Goal: Task Accomplishment & Management: Manage account settings

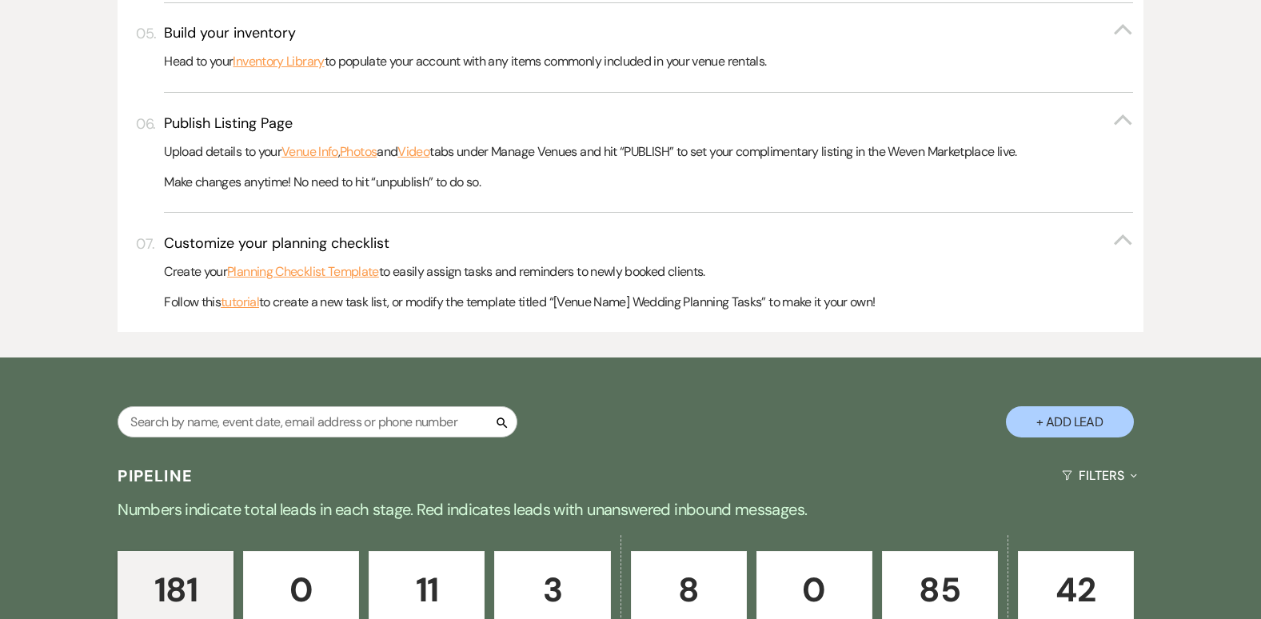
scroll to position [757, 0]
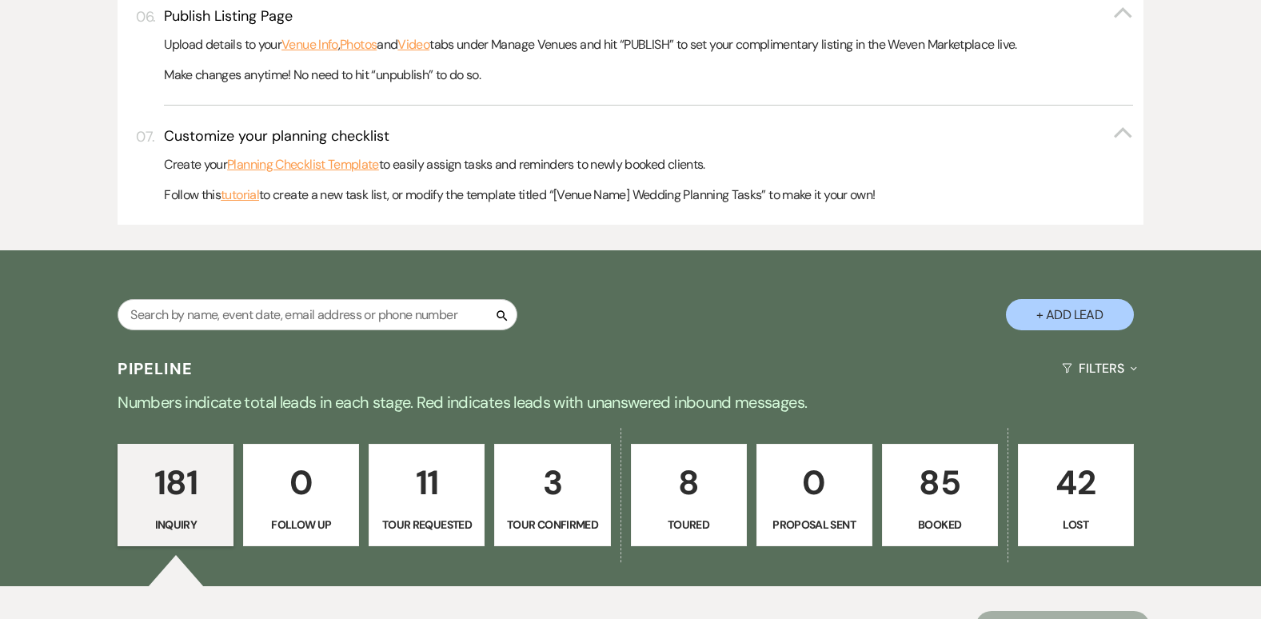
click at [946, 479] on p "85" at bounding box center [939, 483] width 95 height 54
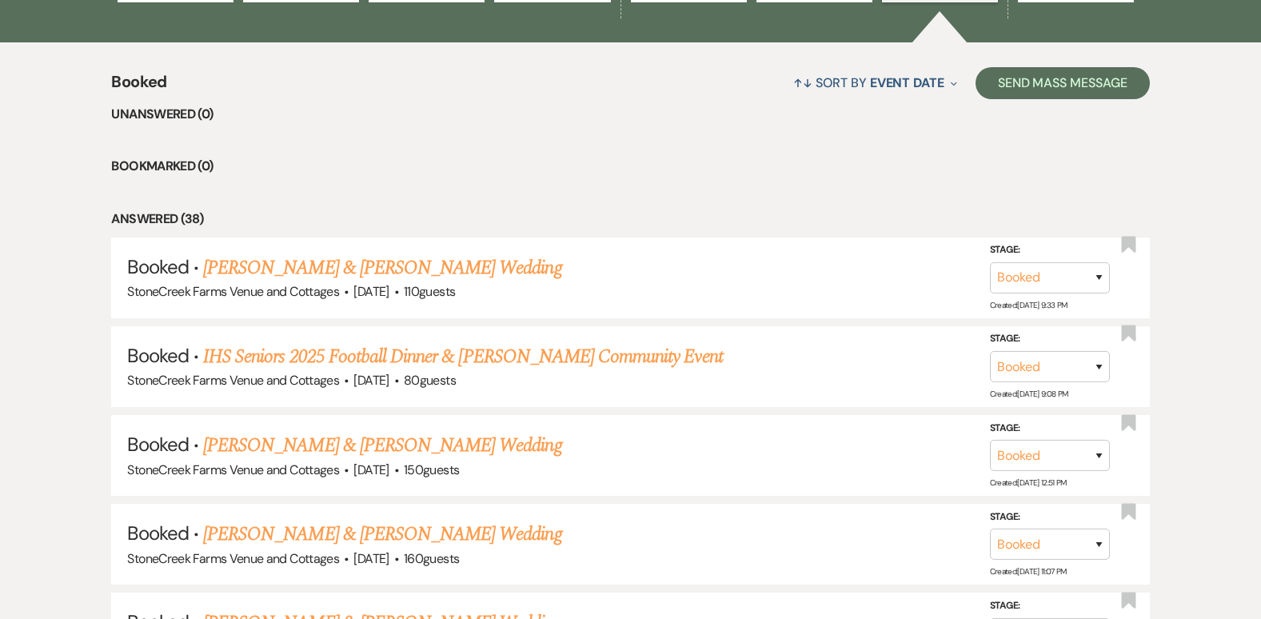
scroll to position [1343, 0]
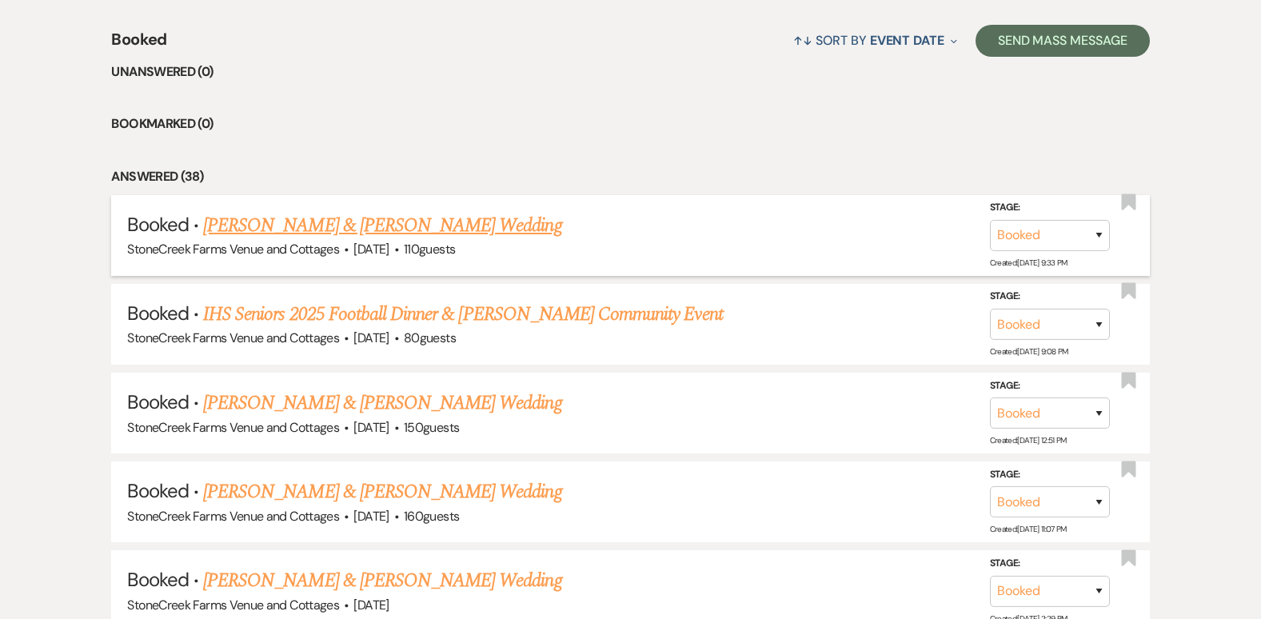
click at [355, 233] on link "[PERSON_NAME] & [PERSON_NAME] Wedding" at bounding box center [382, 225] width 358 height 29
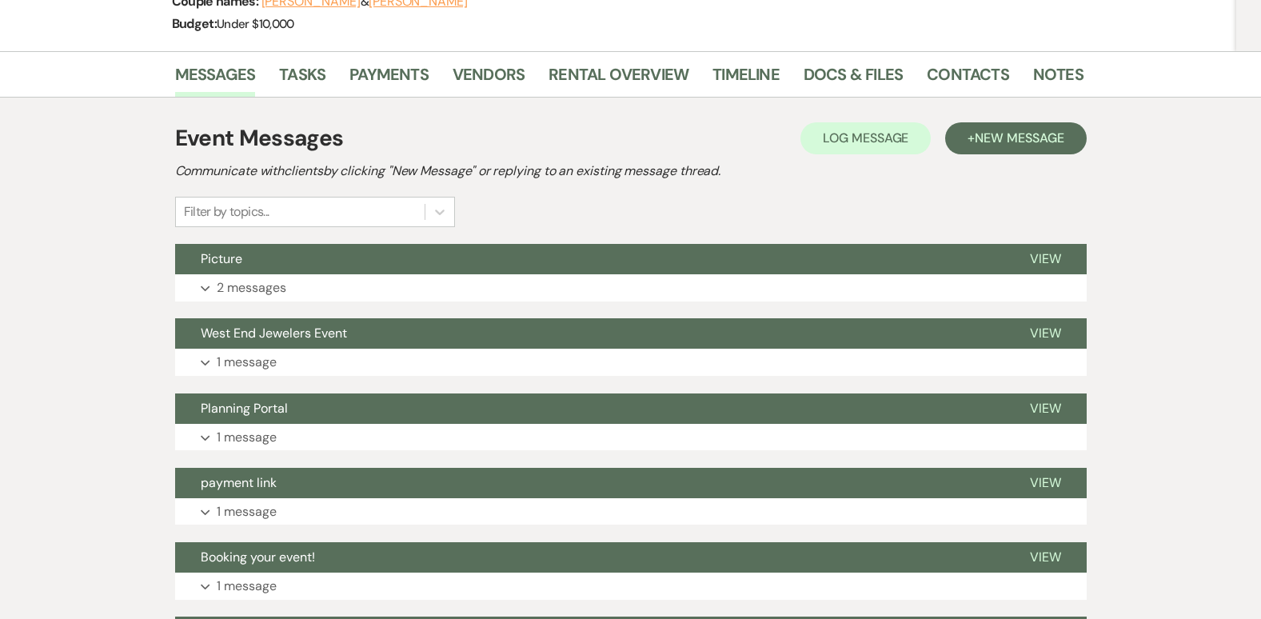
scroll to position [277, 0]
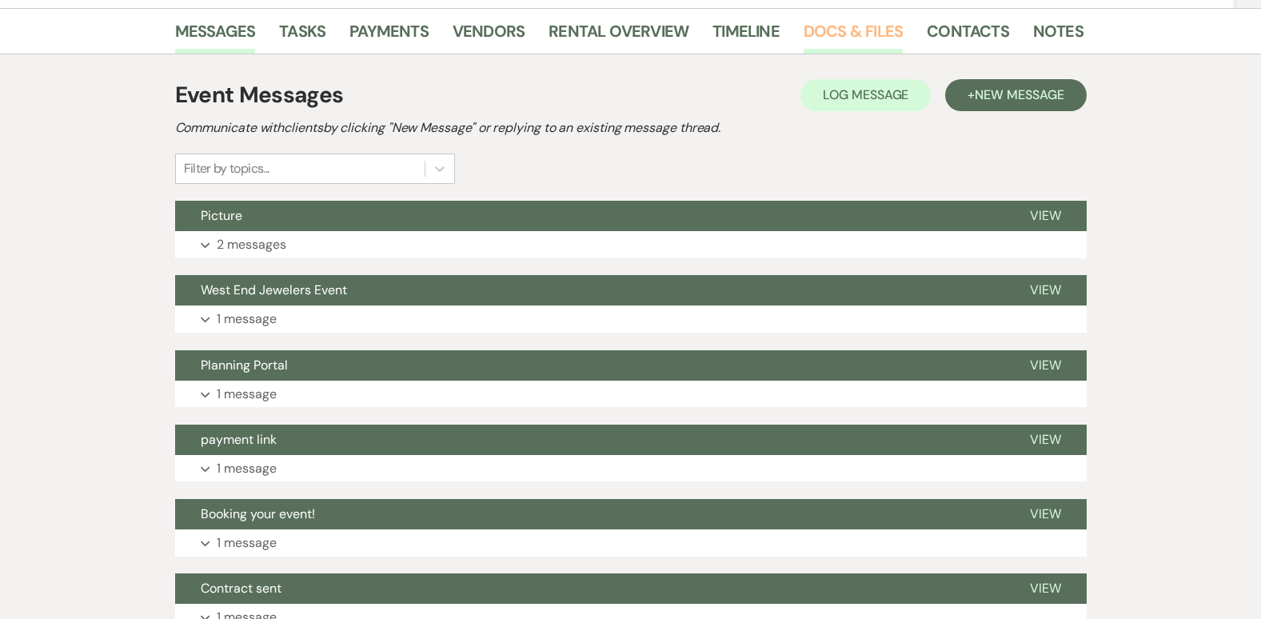
click at [887, 25] on link "Docs & Files" at bounding box center [852, 35] width 99 height 35
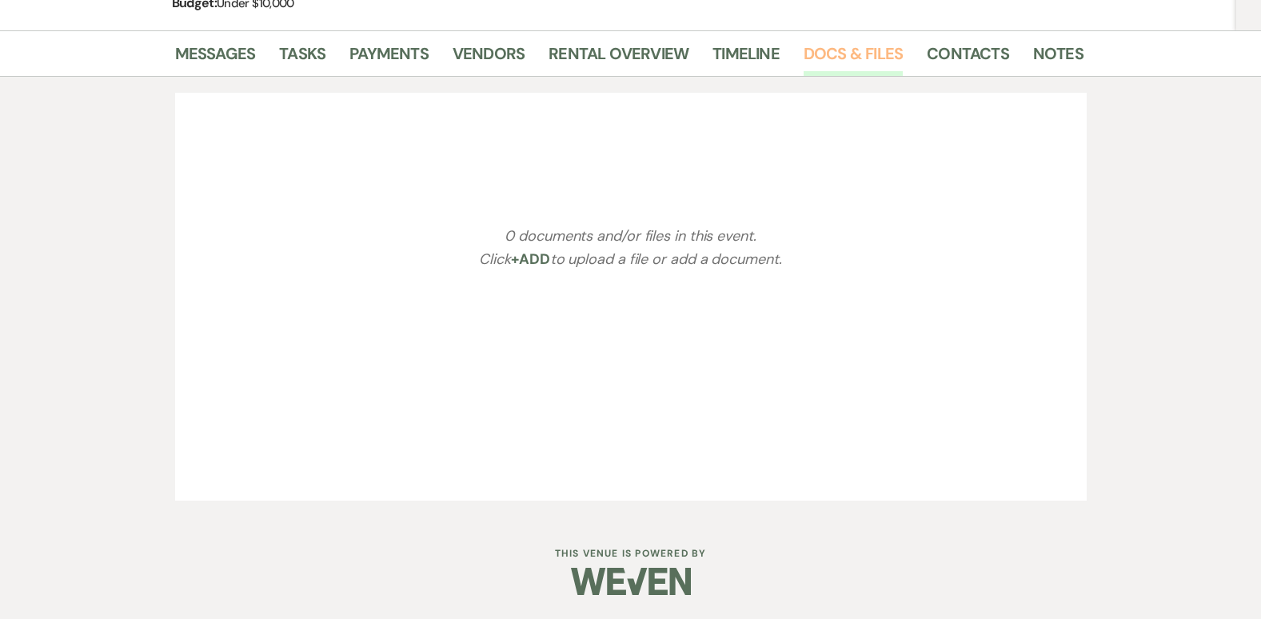
scroll to position [277, 0]
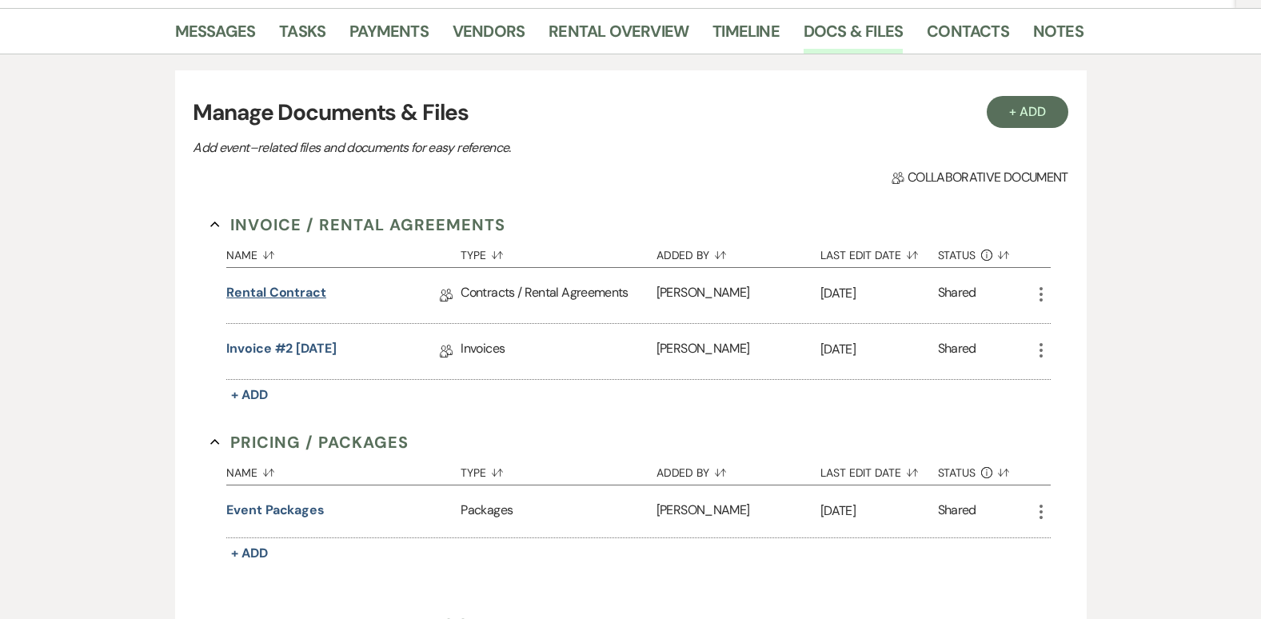
click at [258, 294] on link "Rental Contract" at bounding box center [276, 295] width 100 height 25
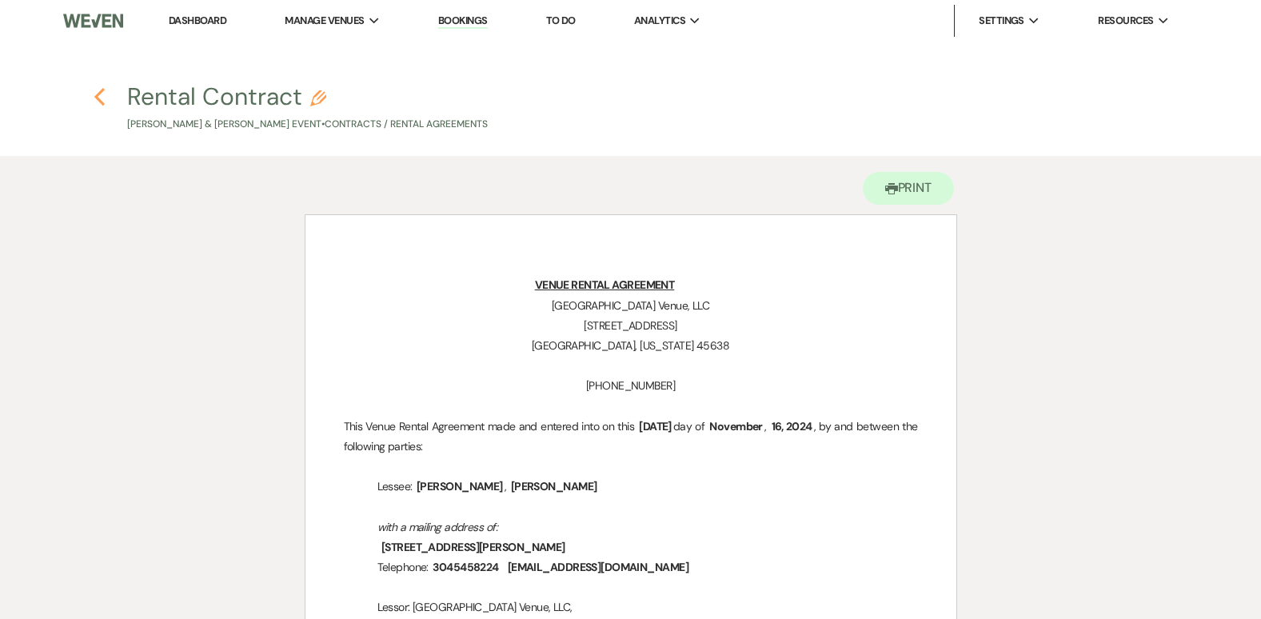
click at [98, 91] on icon "Previous" at bounding box center [100, 96] width 12 height 19
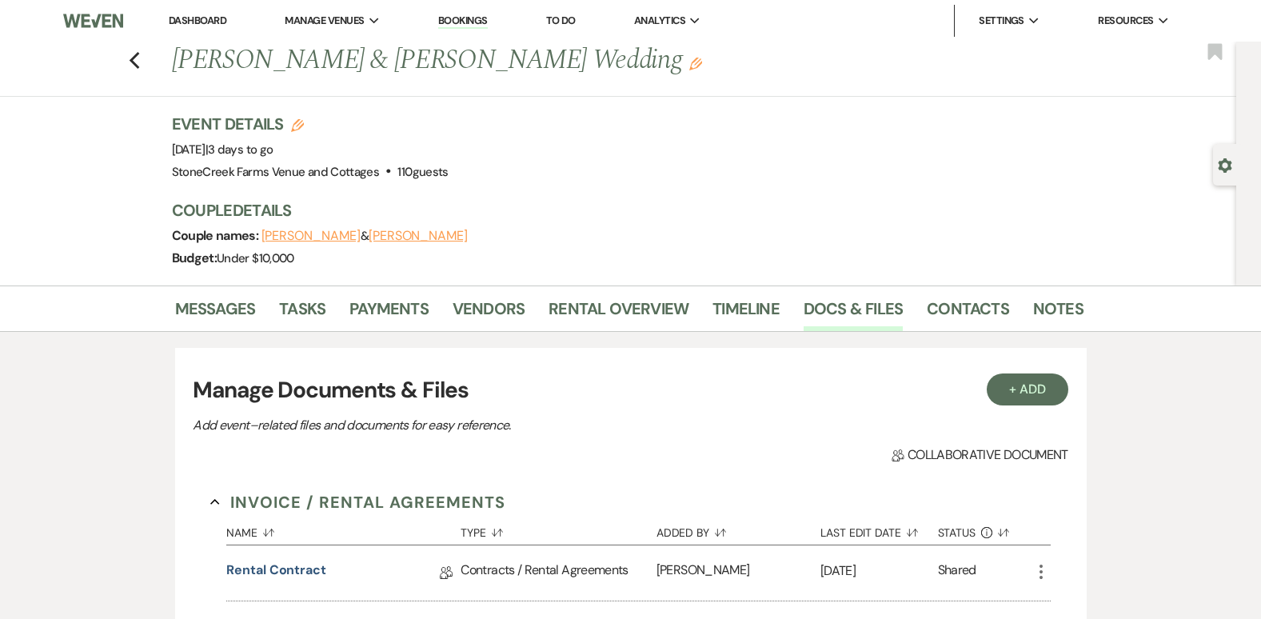
scroll to position [277, 0]
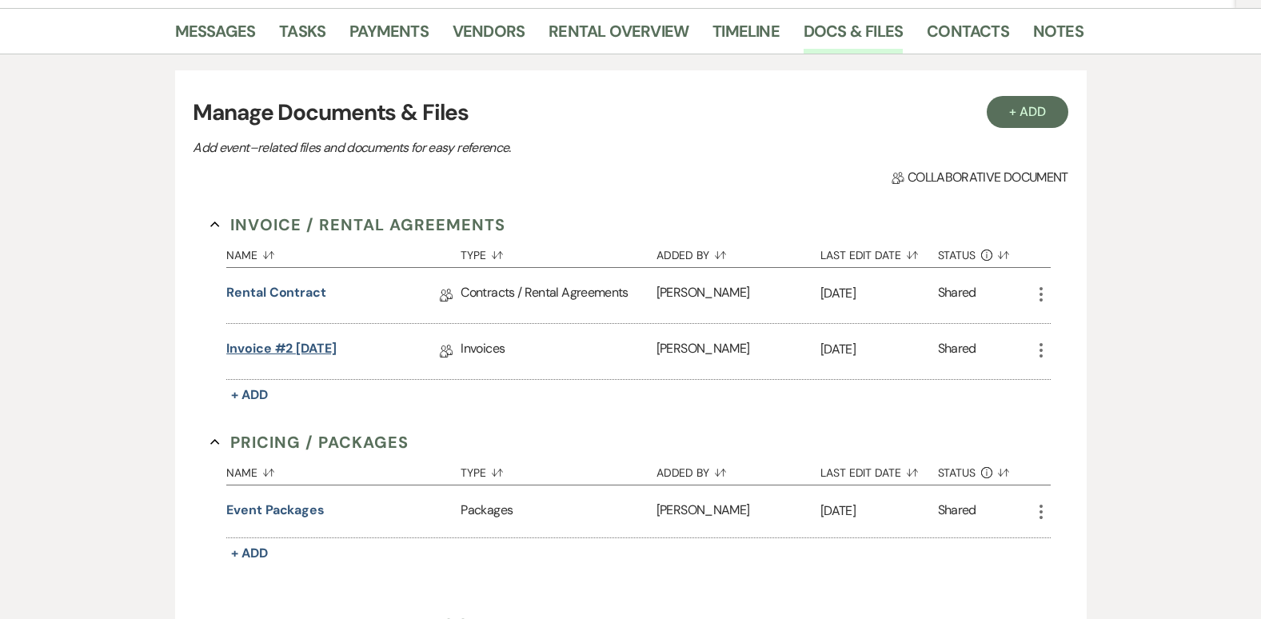
click at [295, 354] on link "Invoice #2 [DATE]" at bounding box center [281, 351] width 110 height 25
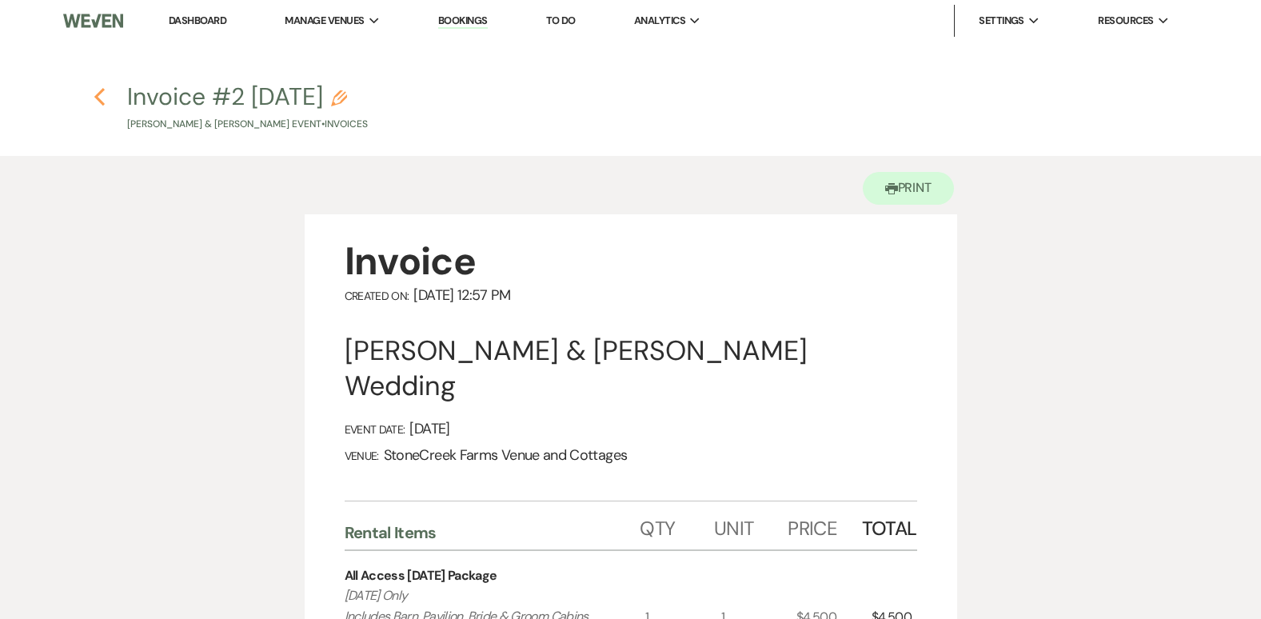
click at [100, 90] on icon "Previous" at bounding box center [100, 96] width 12 height 19
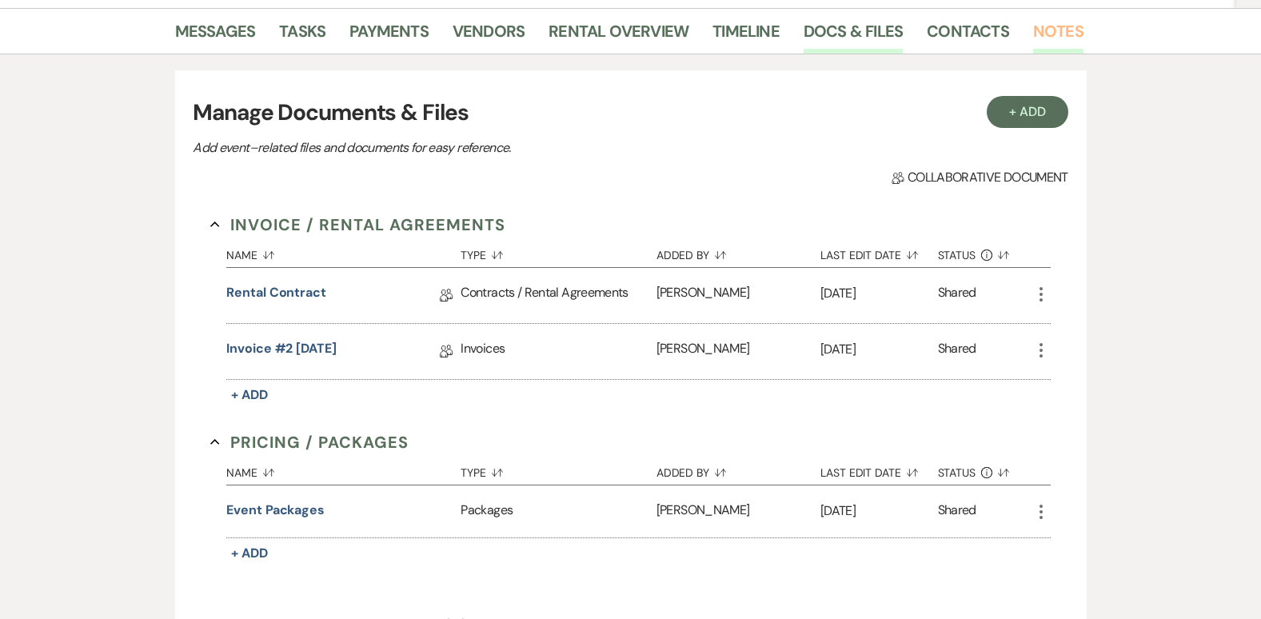
click at [1047, 33] on link "Notes" at bounding box center [1058, 35] width 50 height 35
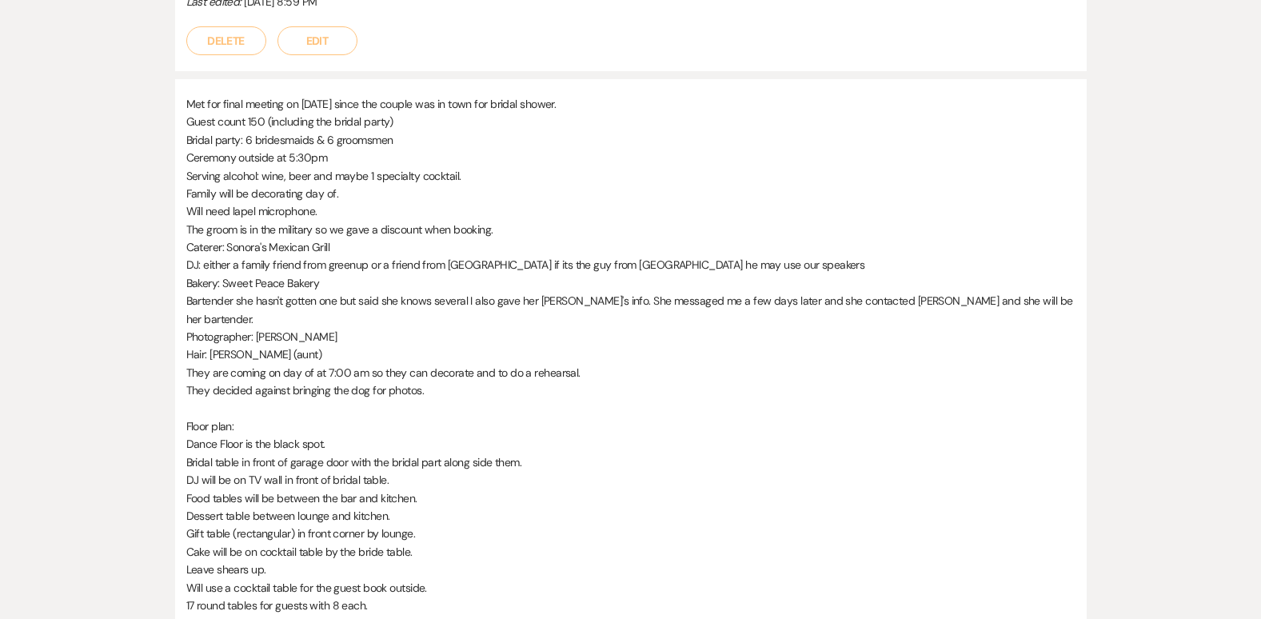
scroll to position [512, 0]
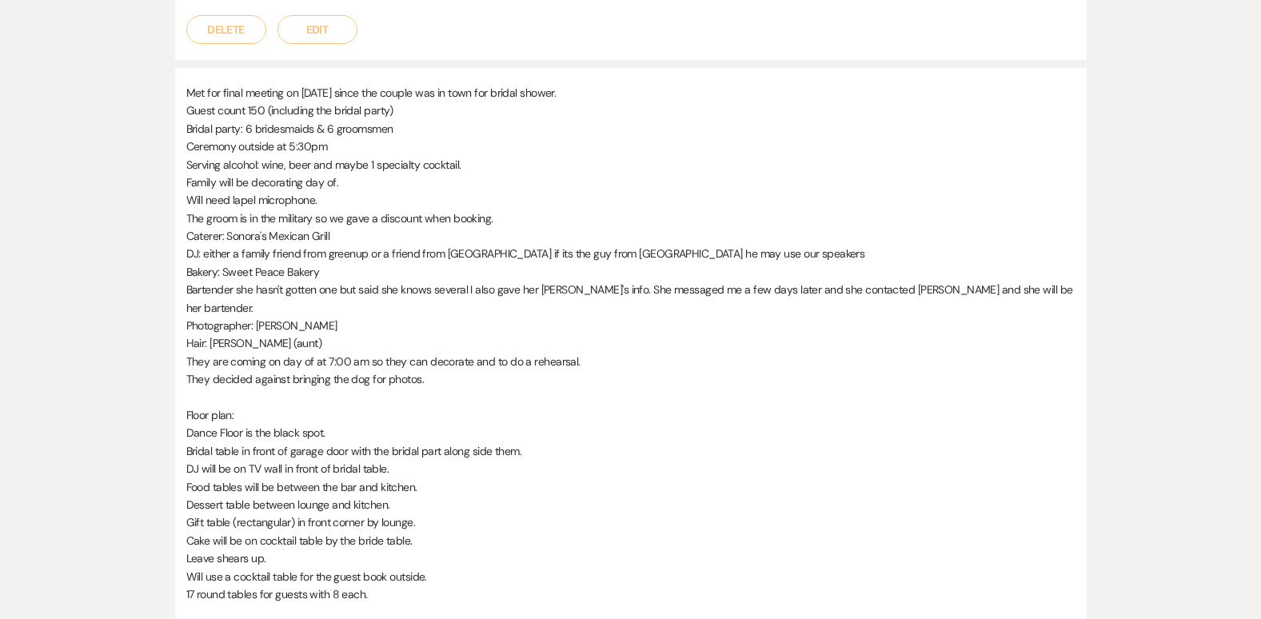
click at [724, 251] on p "DJ: either a family friend from greenup or a friend from [GEOGRAPHIC_DATA] if i…" at bounding box center [630, 254] width 889 height 18
click at [692, 253] on p "DJ: either a family friend from greenup or a friend from [GEOGRAPHIC_DATA] if i…" at bounding box center [630, 254] width 889 height 18
click at [1104, 532] on div "Messages Tasks Payments Vendors Rental Overview Timeline Docs & Files Contacts …" at bounding box center [630, 387] width 1261 height 1227
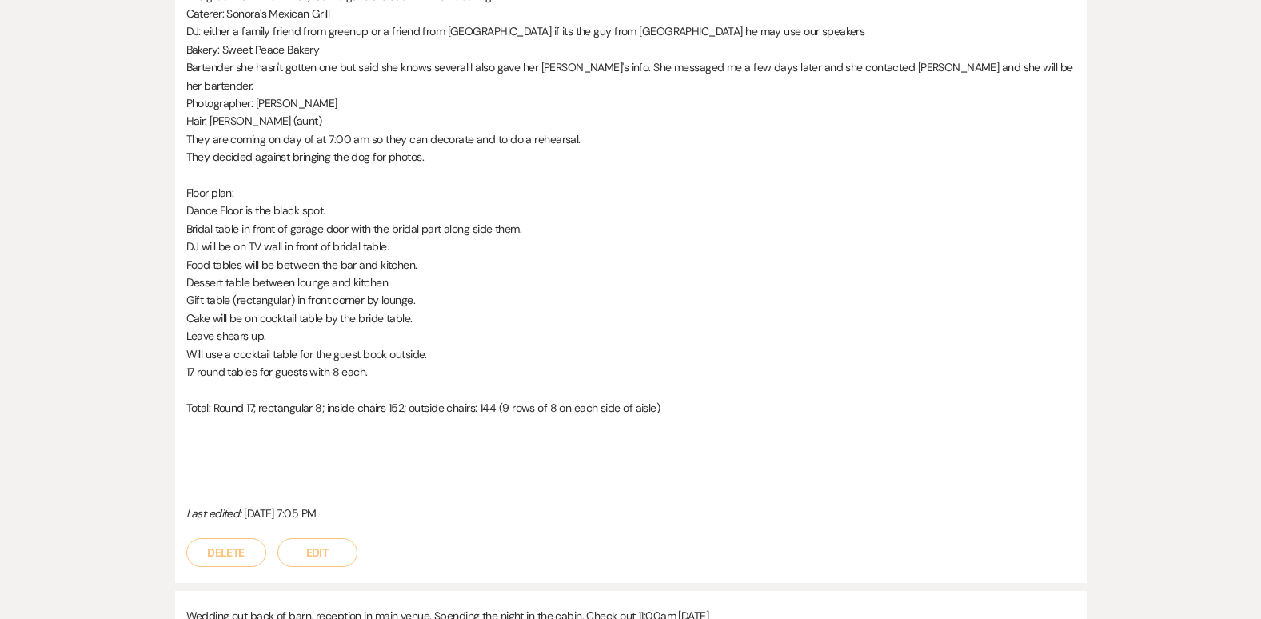
scroll to position [736, 0]
click at [319, 537] on button "Edit" at bounding box center [317, 550] width 80 height 29
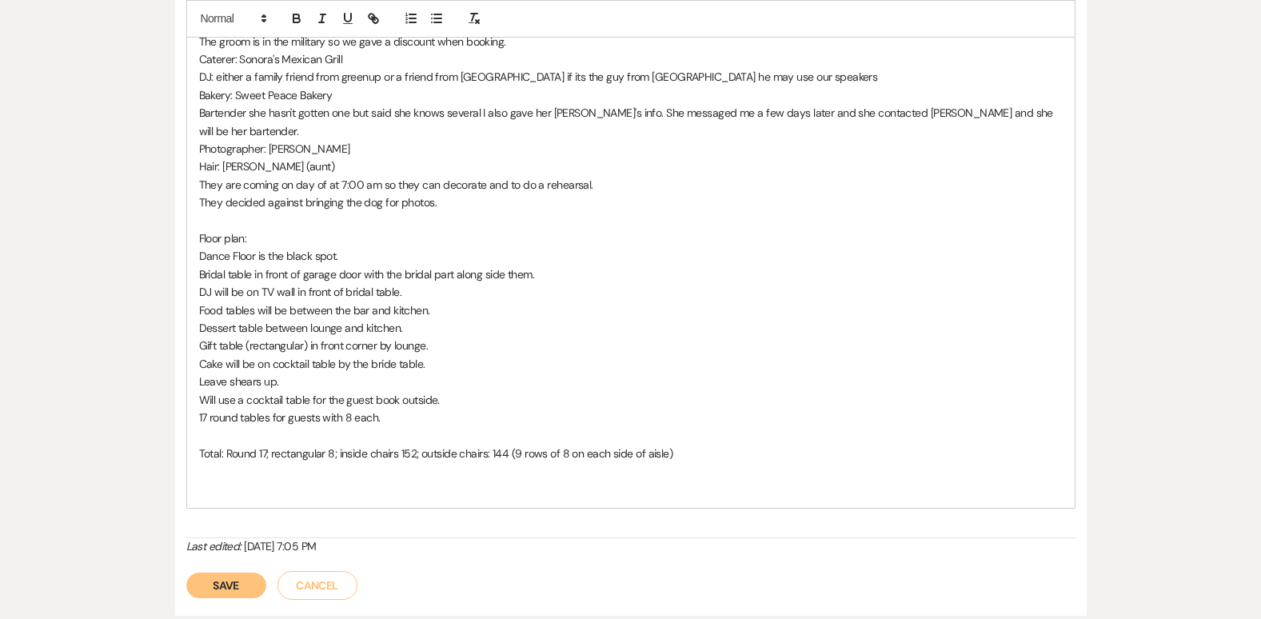
click at [720, 78] on p "DJ: either a family friend from greenup or a friend from [GEOGRAPHIC_DATA] if i…" at bounding box center [630, 77] width 863 height 18
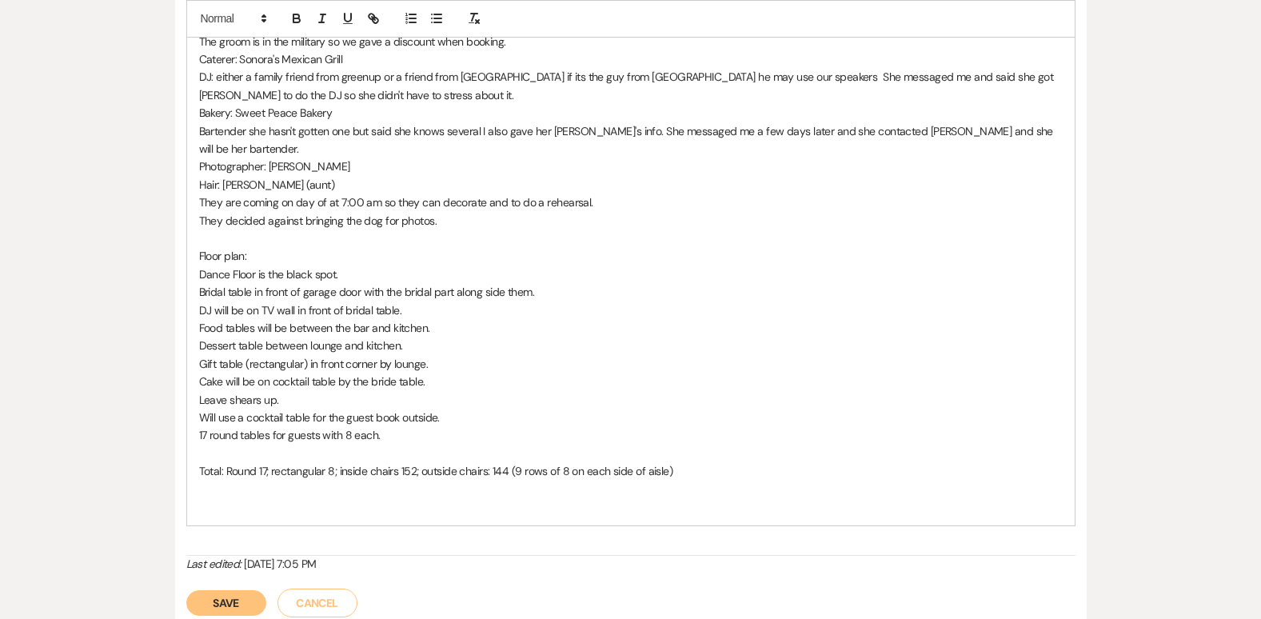
click at [786, 212] on p "They decided against bringing the dog for photos." at bounding box center [630, 221] width 863 height 18
click at [908, 193] on p "They are coming on day of at 7:00 am so they can decorate and to do a rehearsal." at bounding box center [630, 202] width 863 height 18
click at [728, 319] on p "Food tables will be between the bar and kitchen." at bounding box center [630, 328] width 863 height 18
click at [229, 590] on button "Save" at bounding box center [226, 603] width 80 height 26
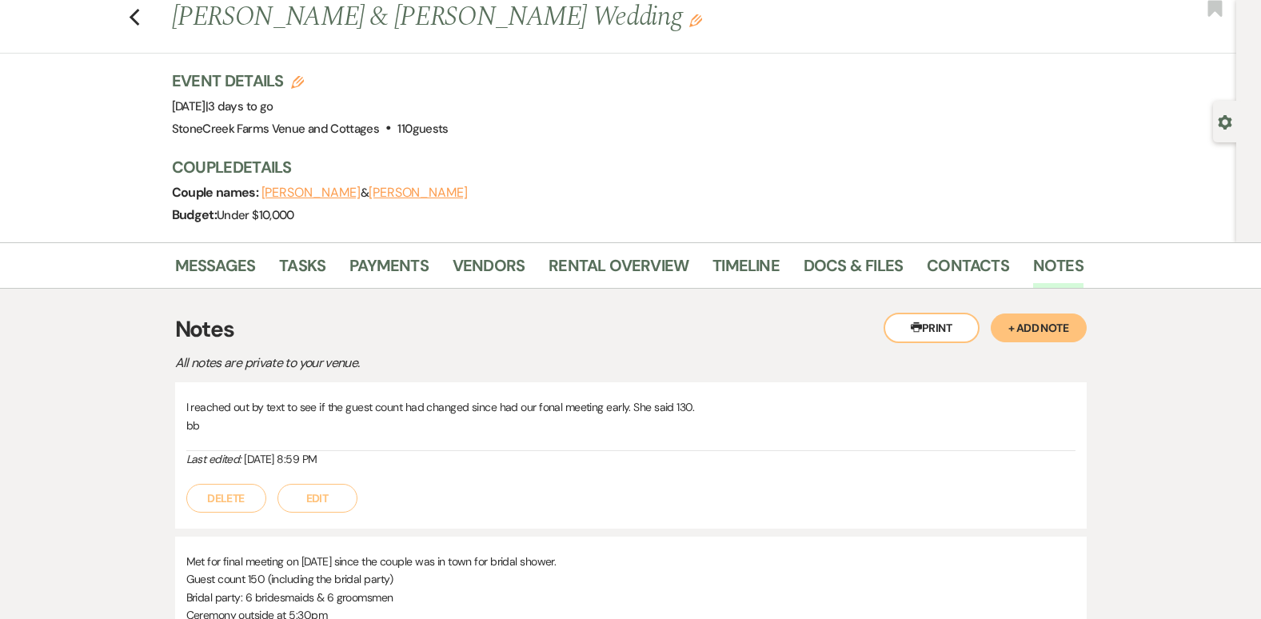
scroll to position [0, 0]
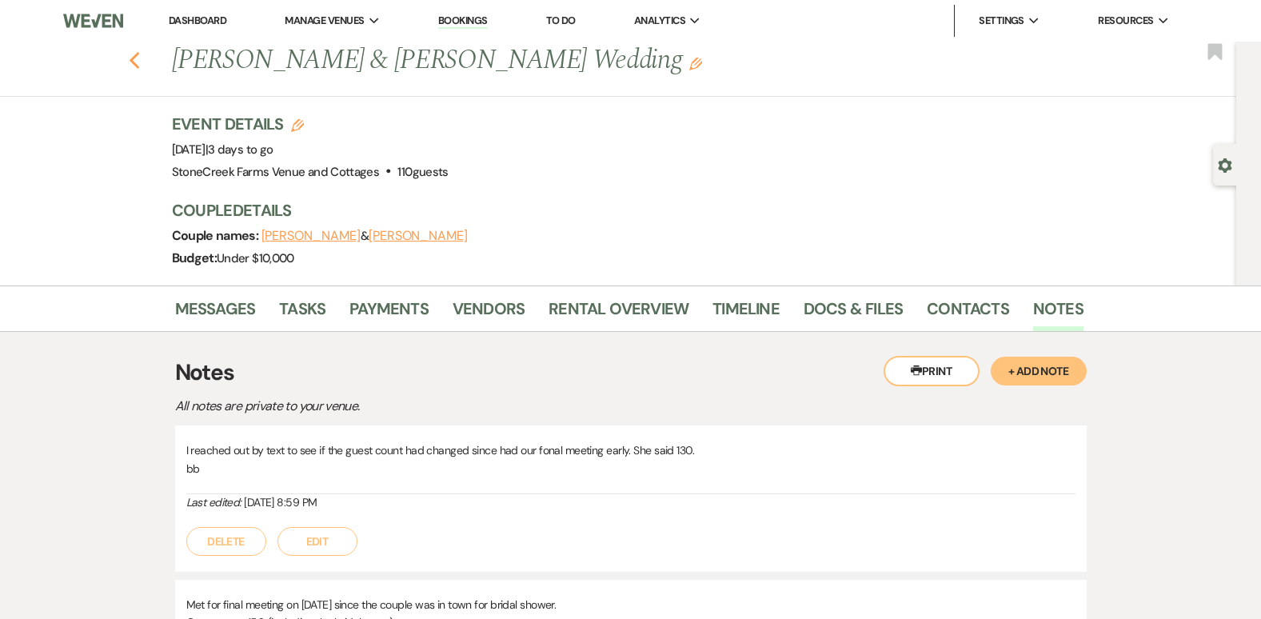
click at [138, 64] on icon "Previous" at bounding box center [135, 60] width 12 height 19
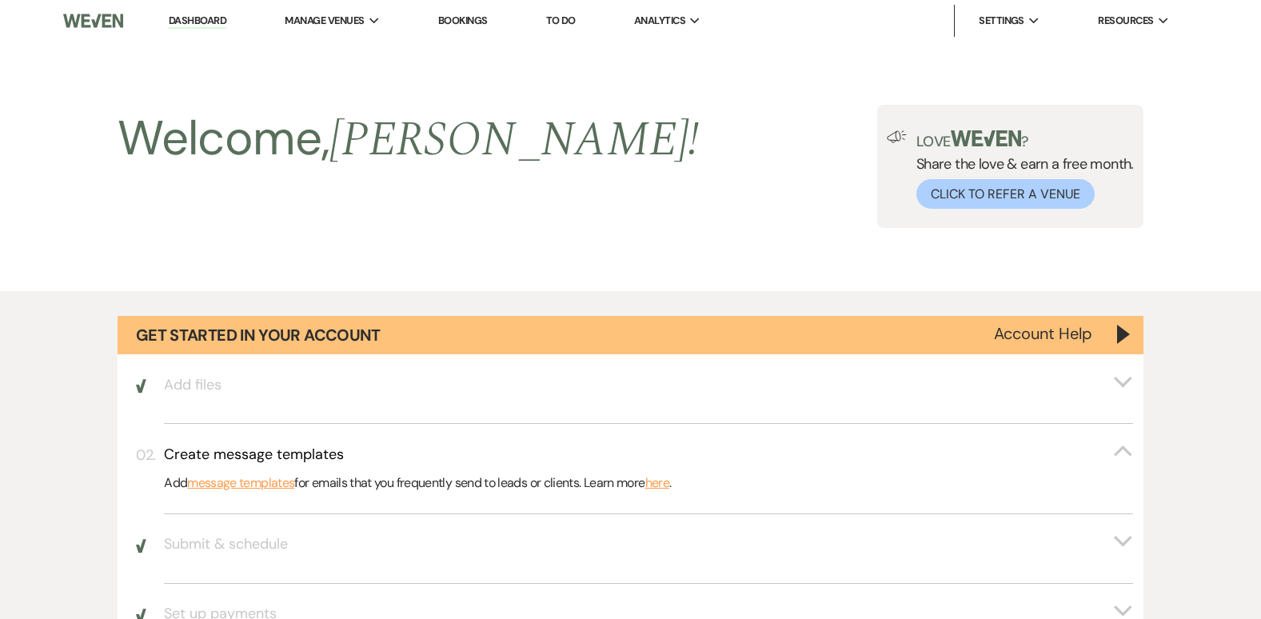
scroll to position [1343, 0]
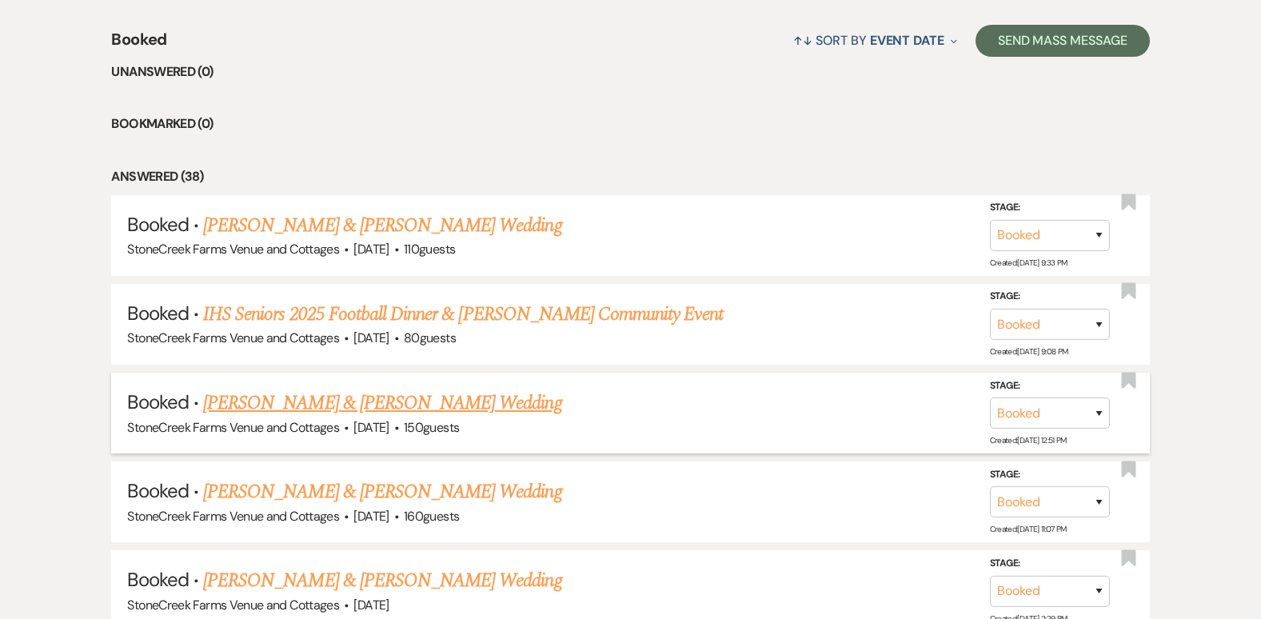
click at [459, 403] on link "[PERSON_NAME] & [PERSON_NAME] Wedding" at bounding box center [382, 403] width 358 height 29
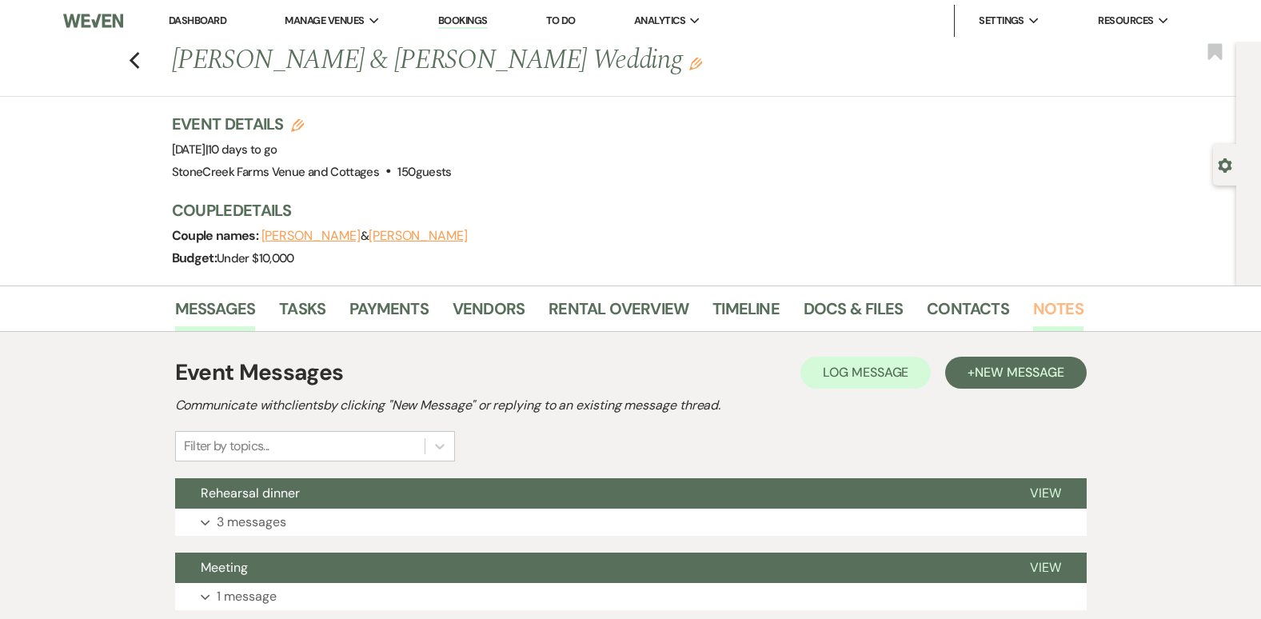
click at [1060, 301] on link "Notes" at bounding box center [1058, 313] width 50 height 35
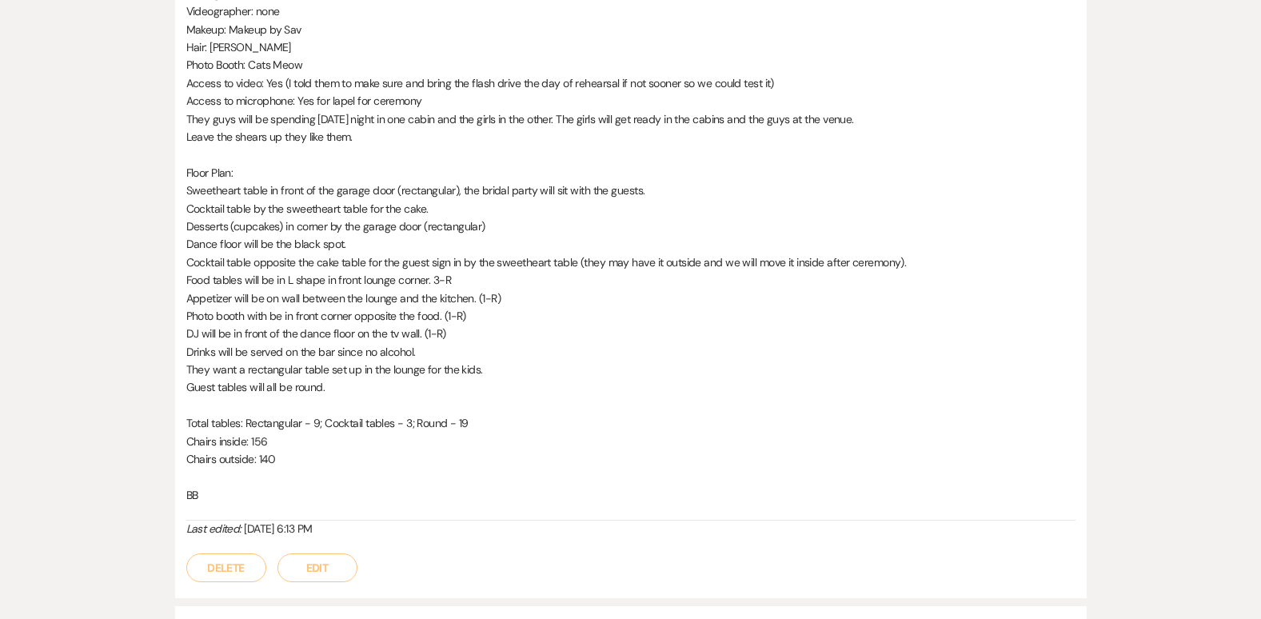
scroll to position [130, 0]
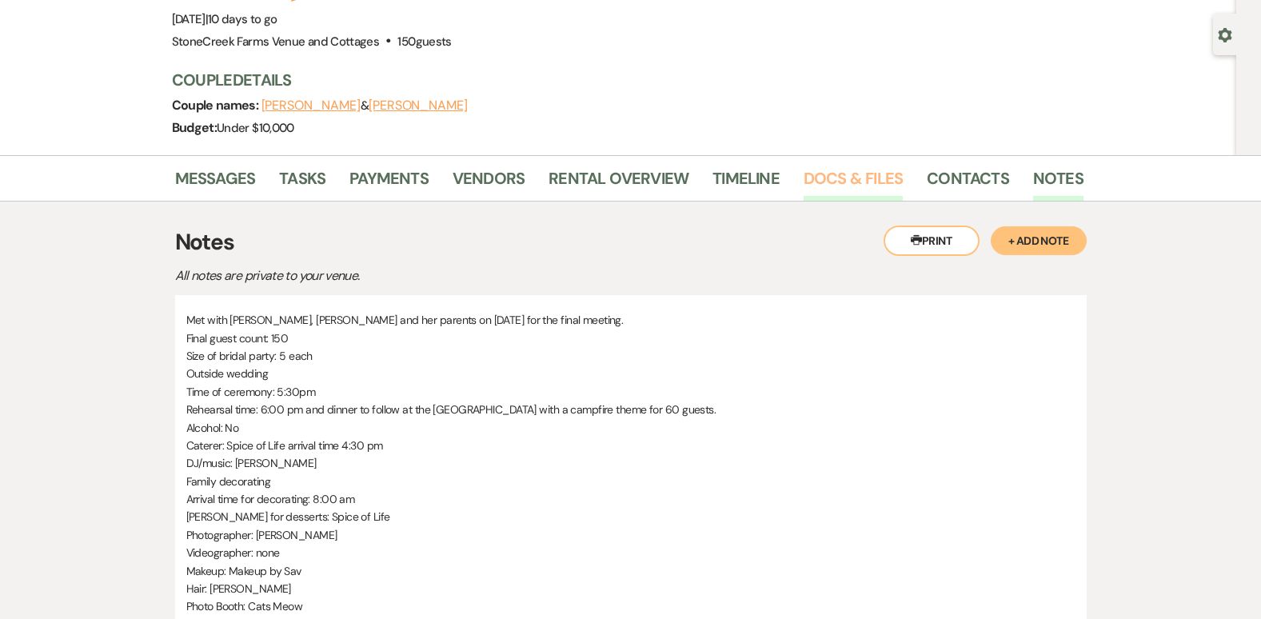
click at [827, 175] on link "Docs & Files" at bounding box center [852, 182] width 99 height 35
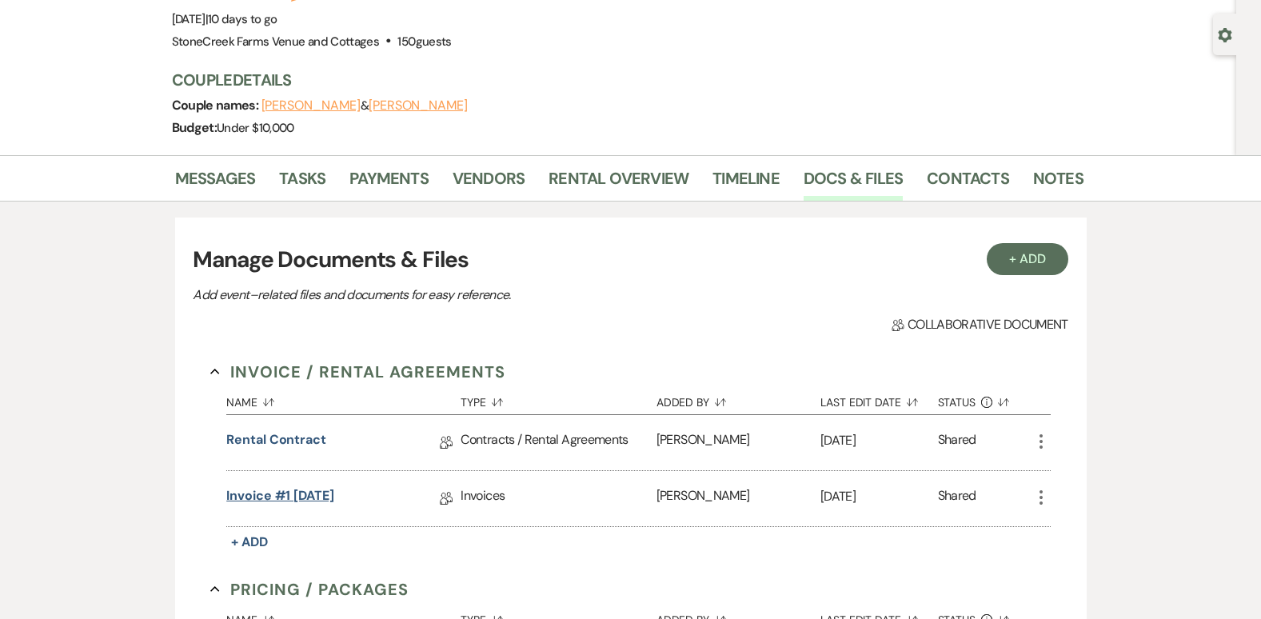
click at [288, 491] on link "Invoice #1 [DATE]" at bounding box center [280, 498] width 108 height 25
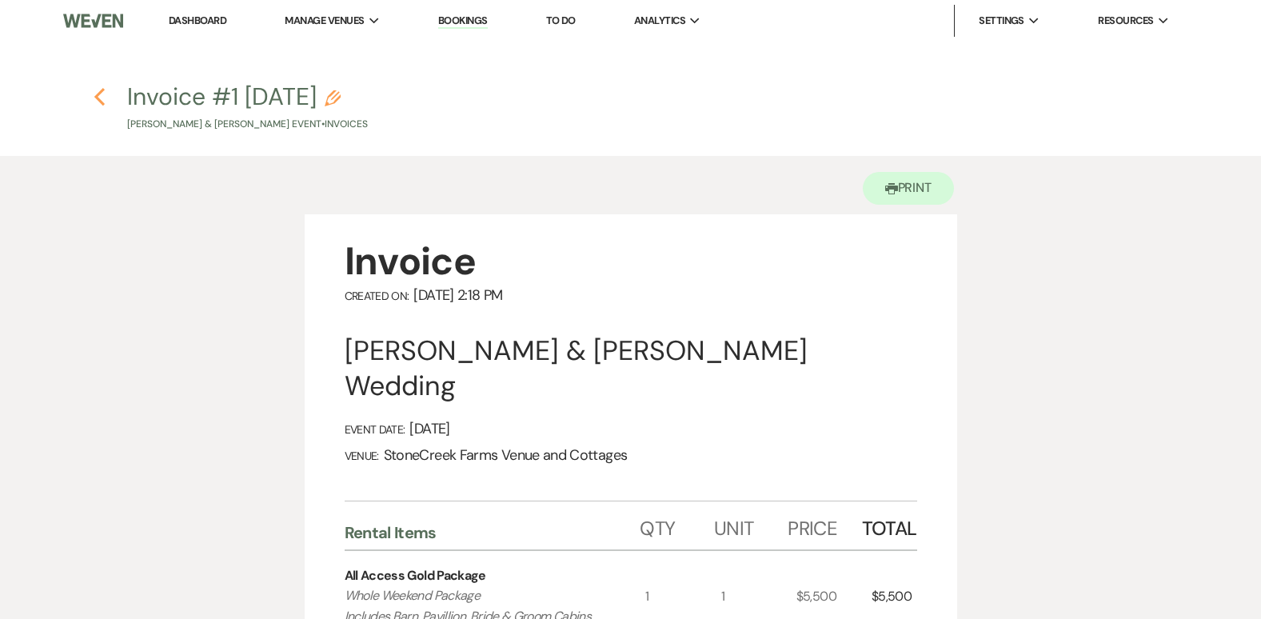
click at [106, 106] on icon "Previous" at bounding box center [100, 96] width 12 height 19
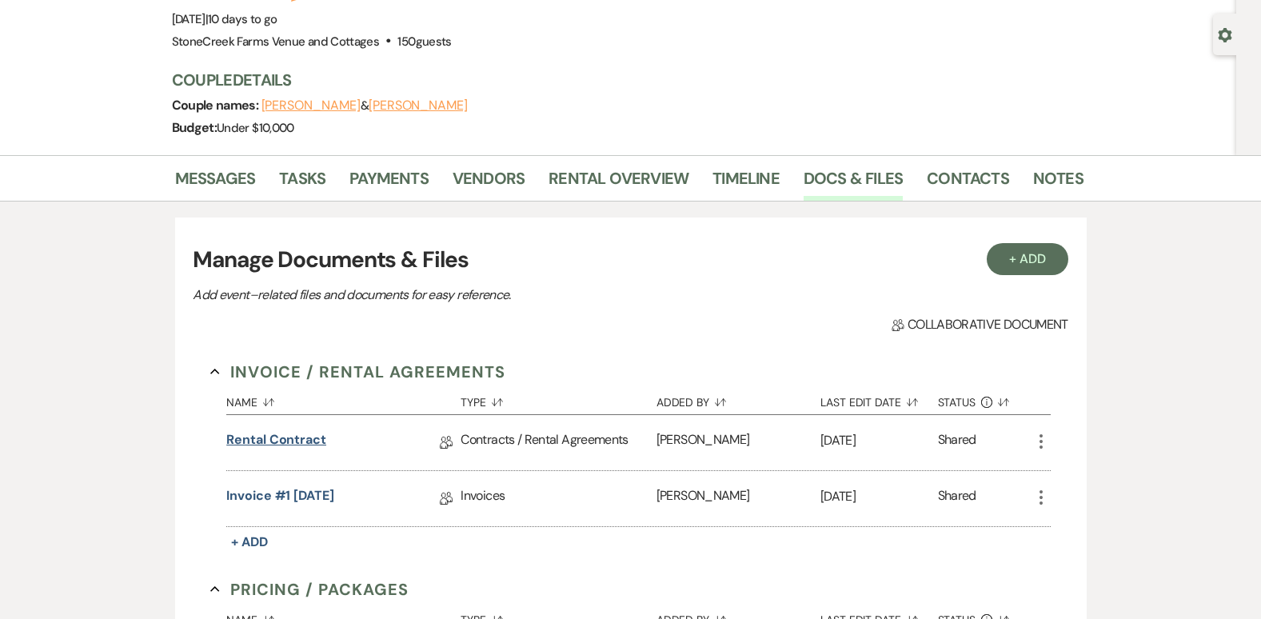
click at [293, 441] on link "Rental Contract" at bounding box center [276, 442] width 100 height 25
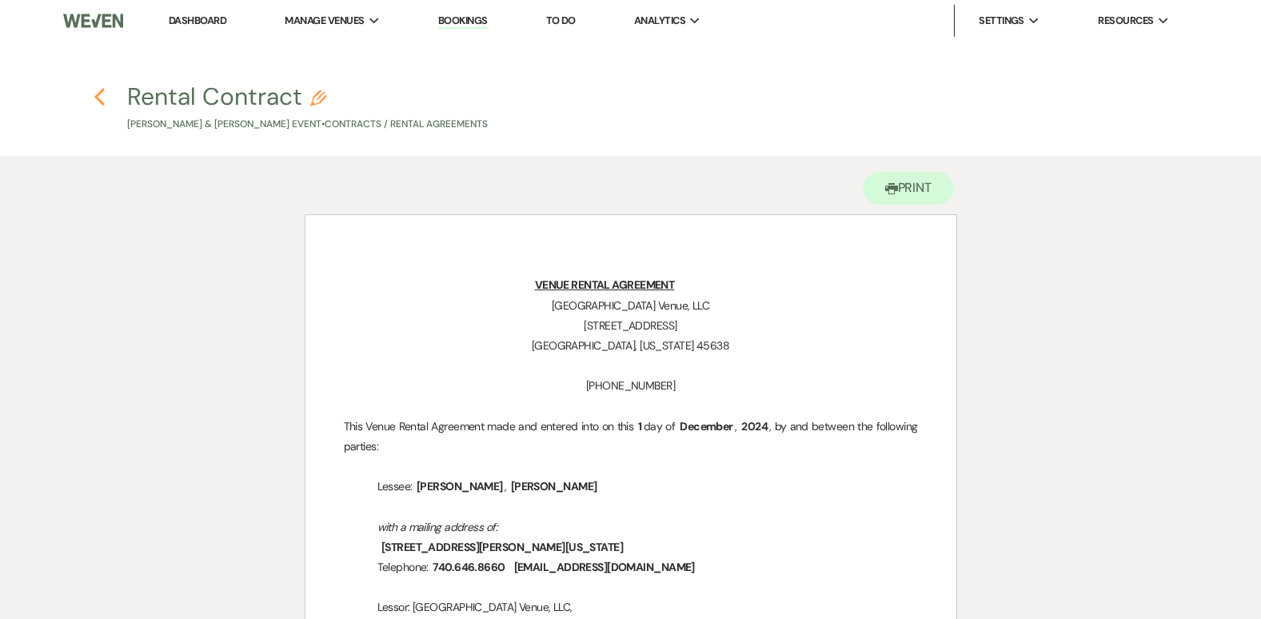
click at [99, 90] on icon "Previous" at bounding box center [100, 96] width 12 height 19
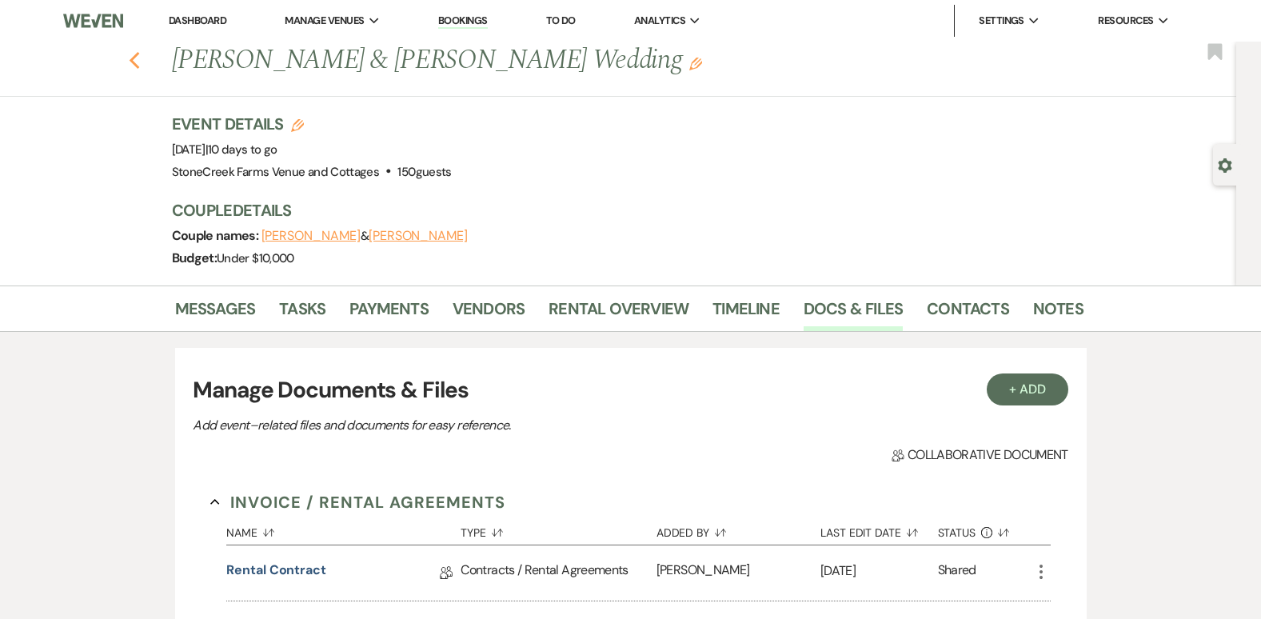
click at [139, 56] on use "button" at bounding box center [134, 61] width 10 height 18
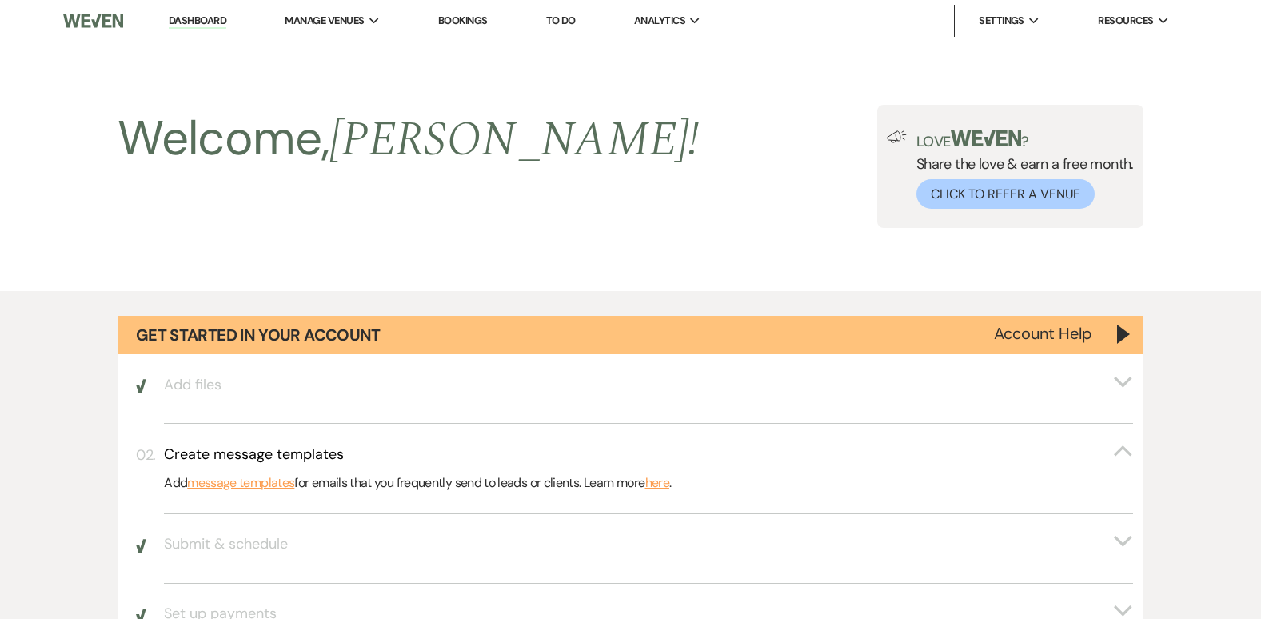
scroll to position [1343, 0]
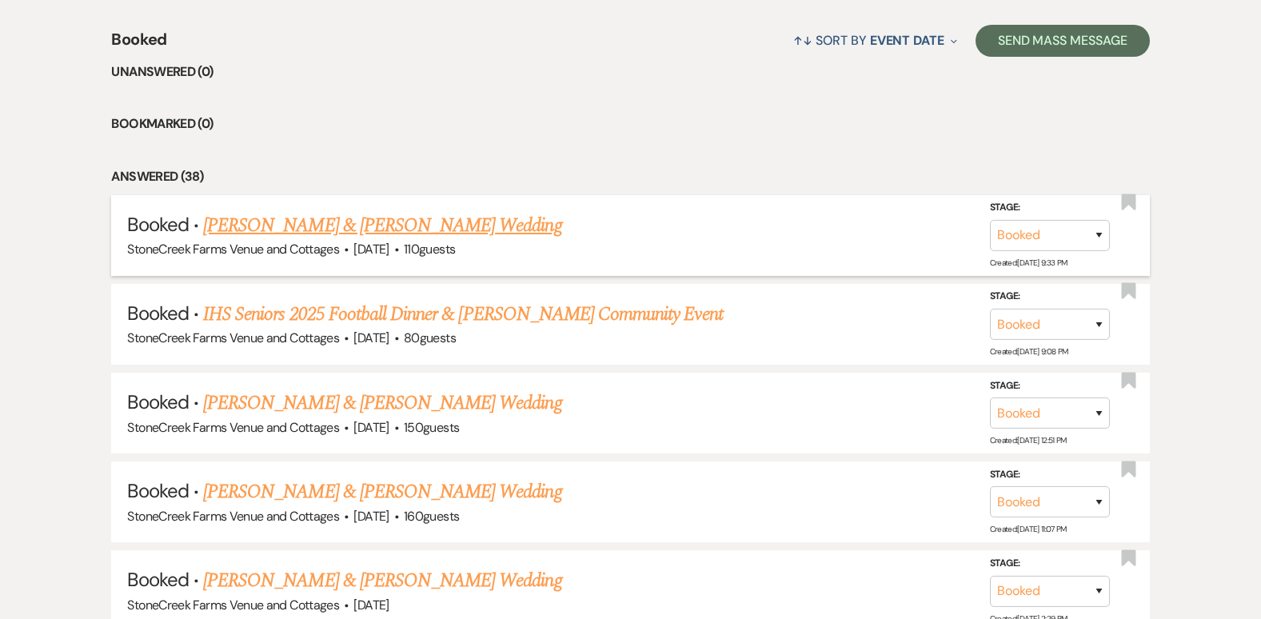
click at [367, 217] on link "[PERSON_NAME] & [PERSON_NAME] Wedding" at bounding box center [382, 225] width 358 height 29
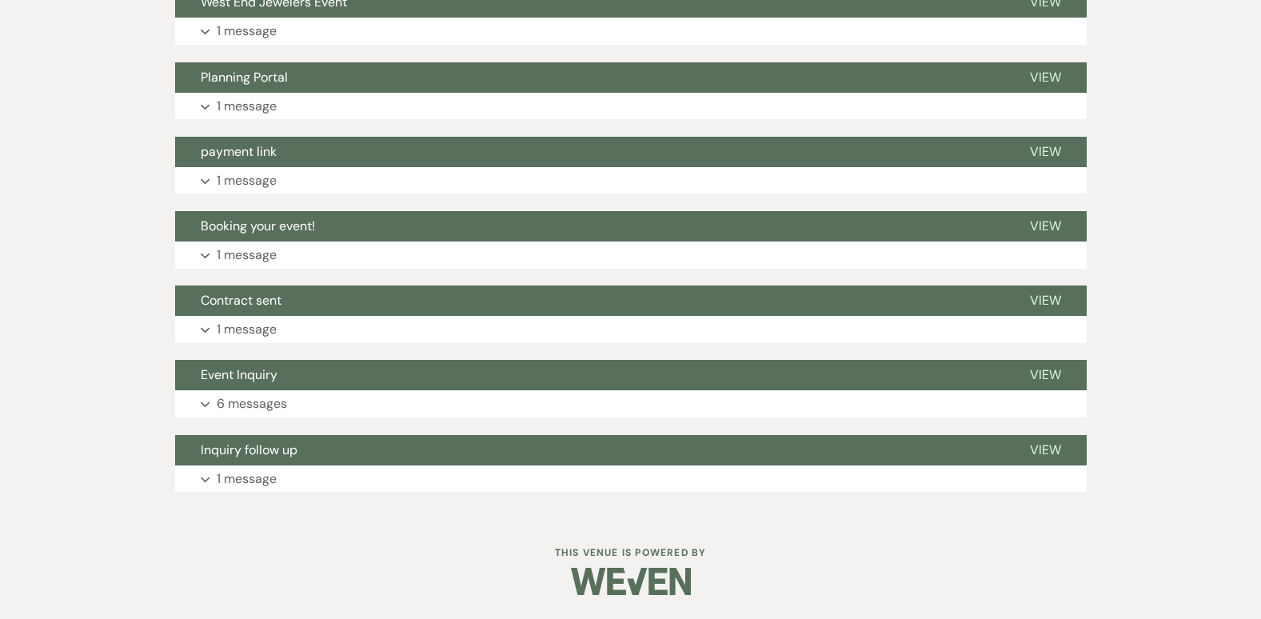
scroll to position [24, 0]
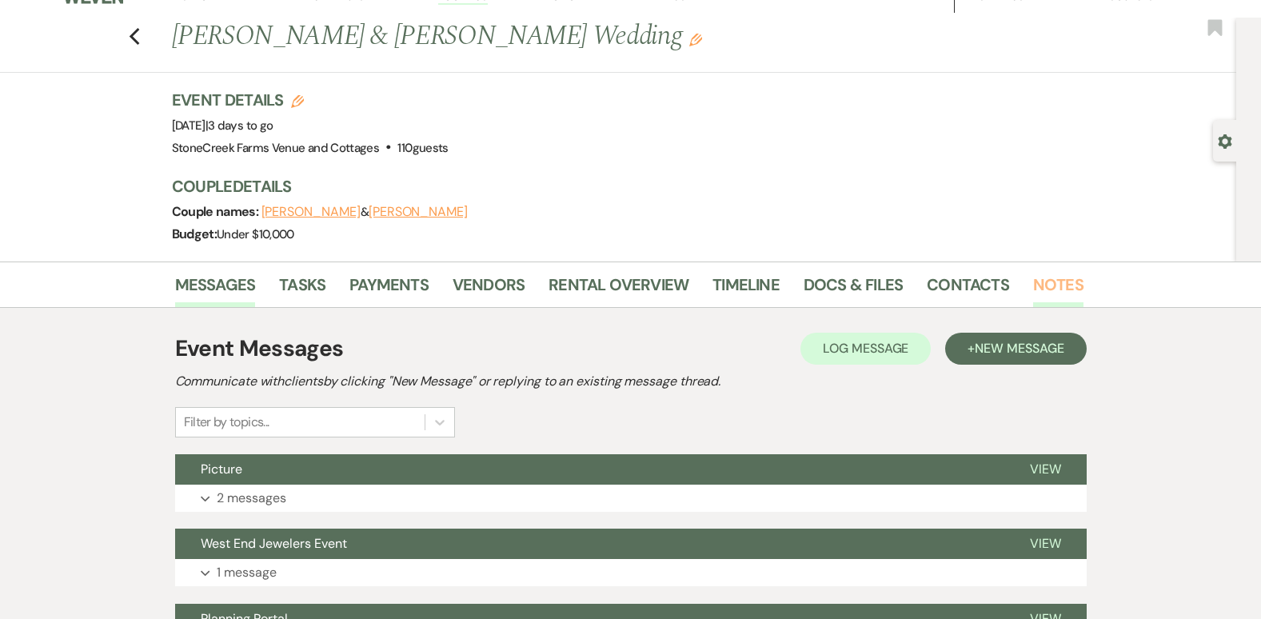
click at [1053, 277] on link "Notes" at bounding box center [1058, 289] width 50 height 35
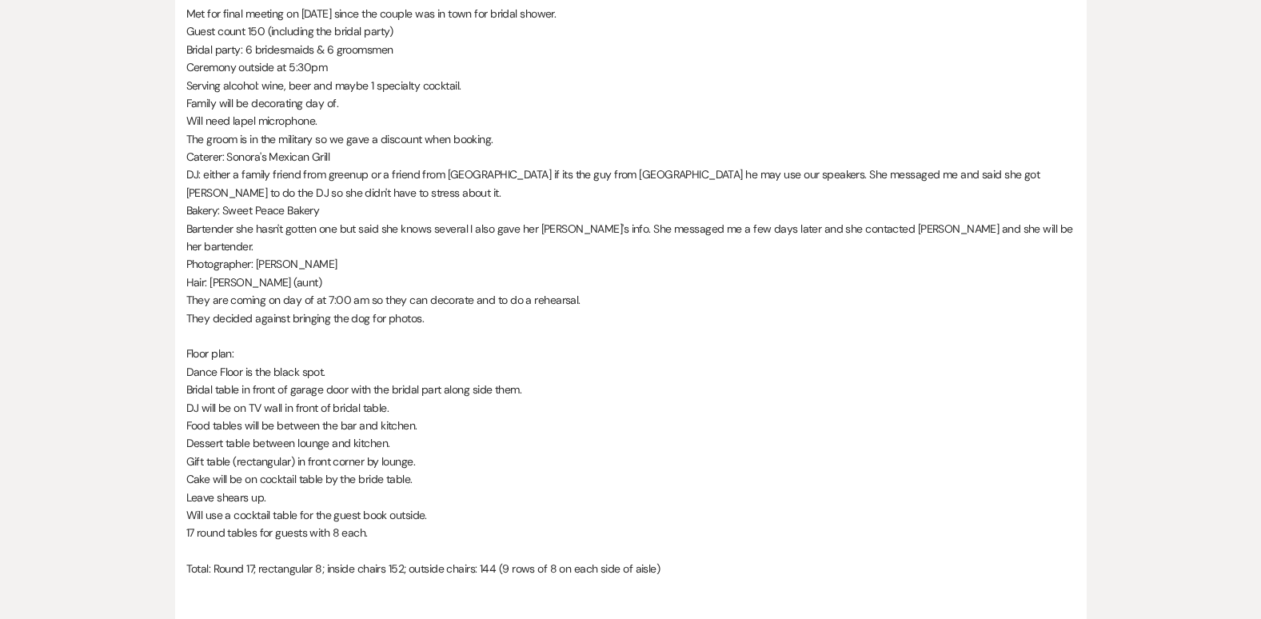
scroll to position [600, 0]
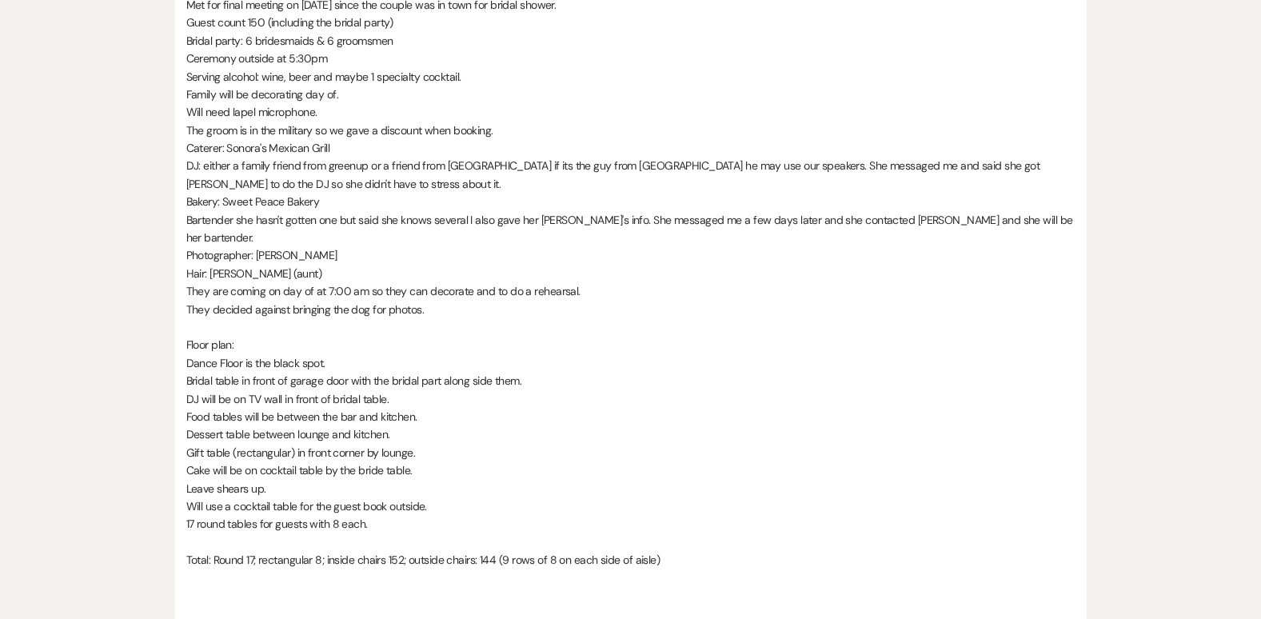
click at [544, 372] on p "Bridal table in front of garage door with the bridal part along side them." at bounding box center [630, 381] width 889 height 18
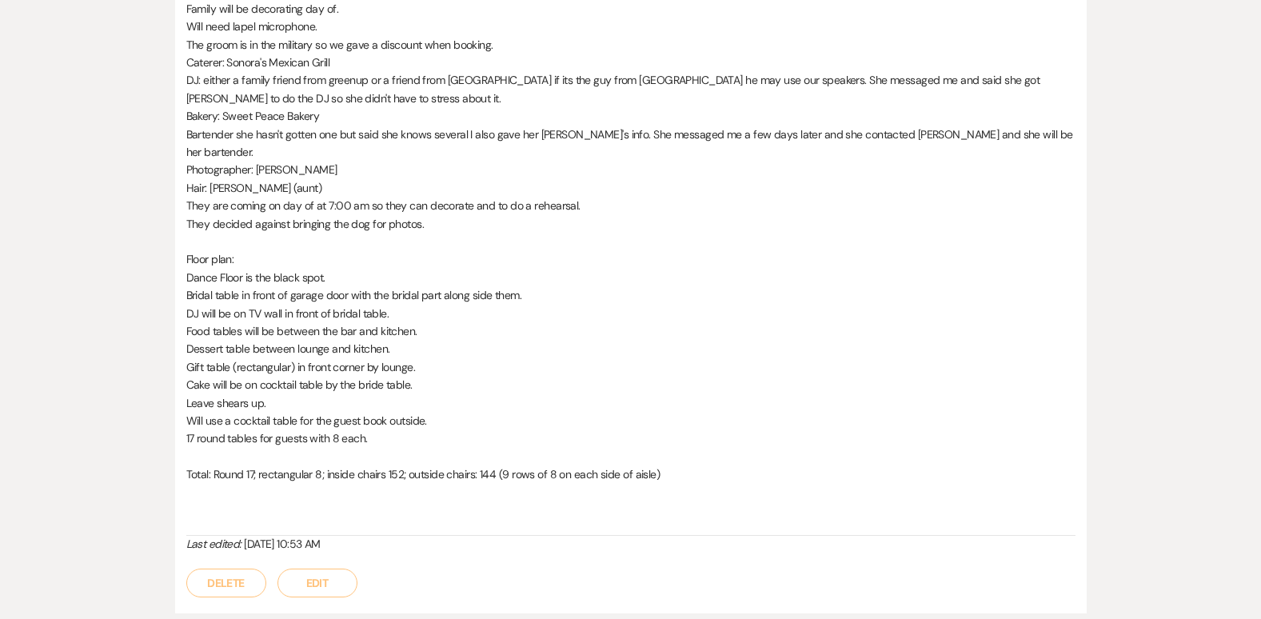
scroll to position [717, 0]
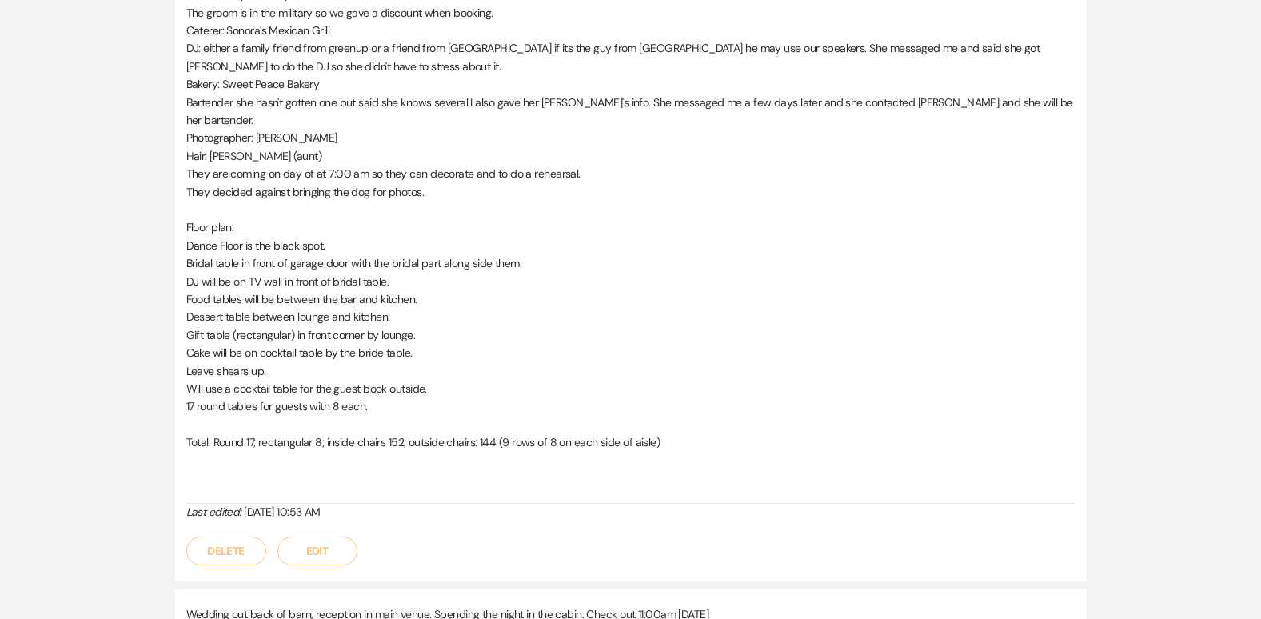
click at [329, 536] on button "Edit" at bounding box center [317, 550] width 80 height 29
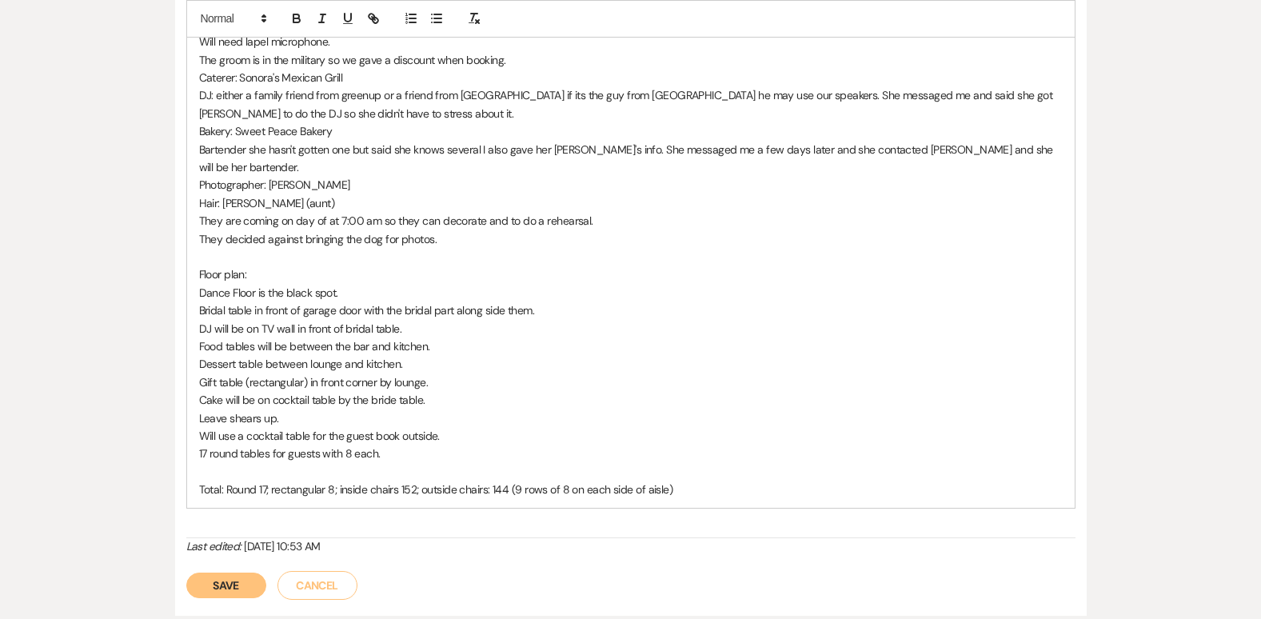
click at [436, 320] on p "DJ will be on TV wall in front of bridal table." at bounding box center [630, 329] width 863 height 18
click at [333, 480] on p "Total: Round 17; rectangular 8; inside chairs 152; outside chairs: 144 (9 rows …" at bounding box center [630, 489] width 863 height 18
click at [716, 480] on p "Total: Round 17; rectangular 7; inside chairs 152; outside chairs: 144 (9 rows …" at bounding box center [630, 489] width 863 height 18
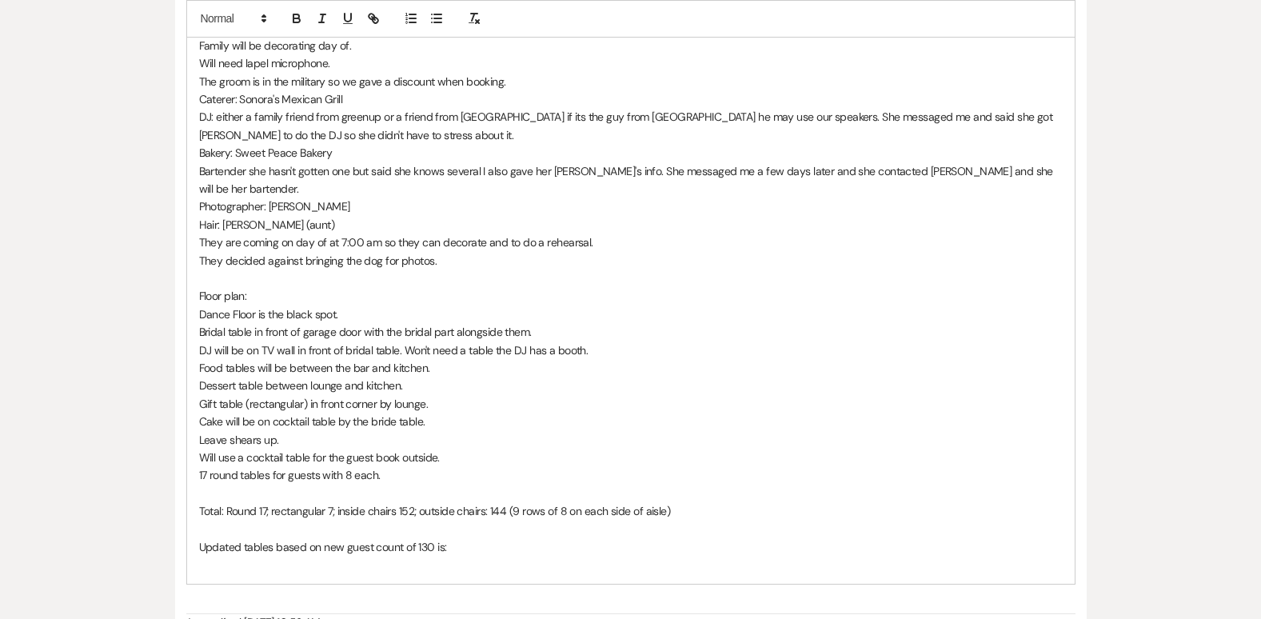
scroll to position [749, 0]
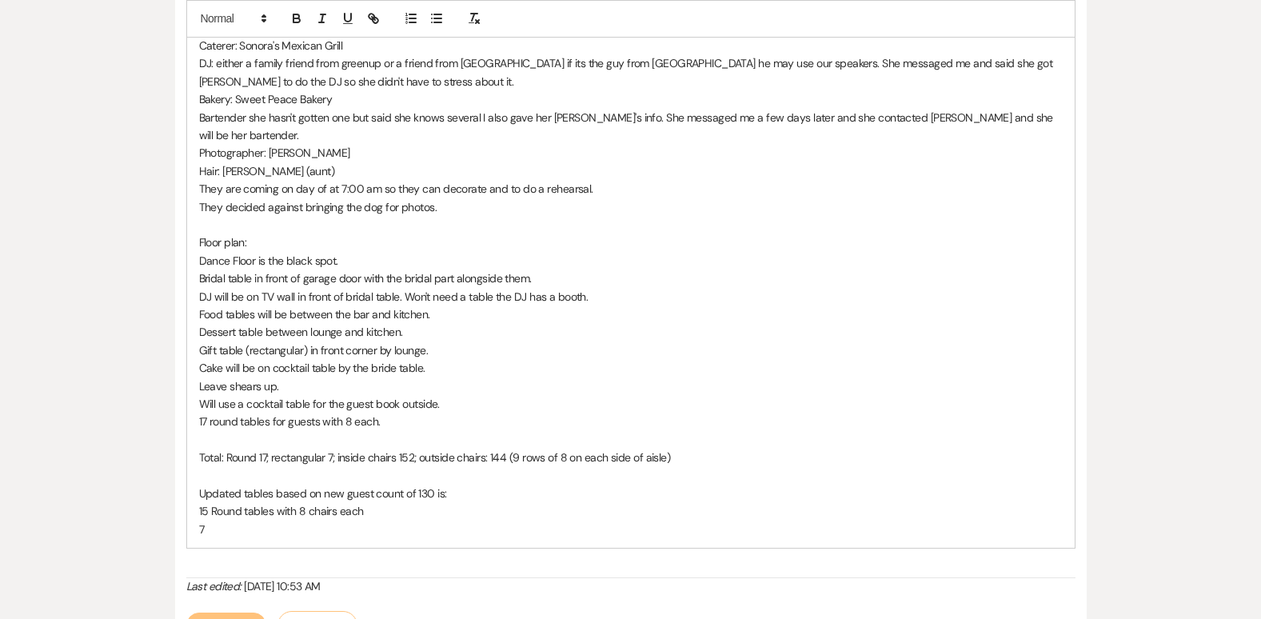
click at [331, 449] on p "Total: Round 17; rectangular 7; inside chairs 152; outside chairs: 144 (9 rows …" at bounding box center [630, 458] width 863 height 18
click at [202, 520] on p "7" at bounding box center [630, 529] width 863 height 18
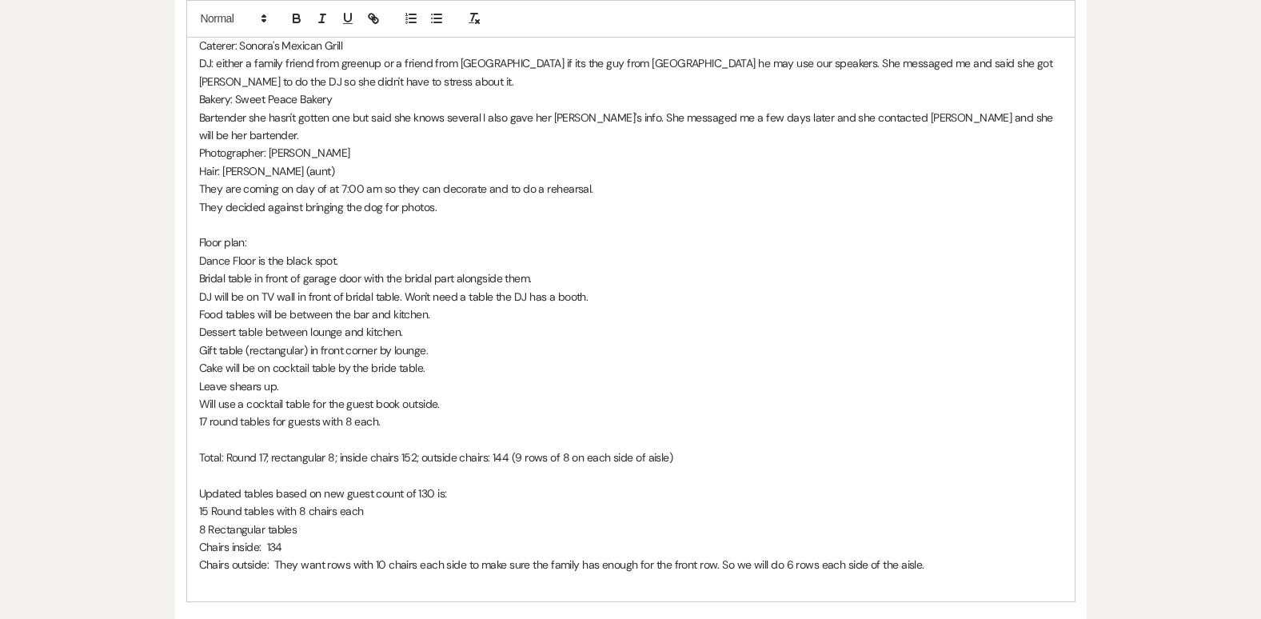
click at [1154, 429] on div "Messages Tasks Payments Vendors Rental Overview Timeline Docs & Files Contacts …" at bounding box center [630, 221] width 1261 height 1370
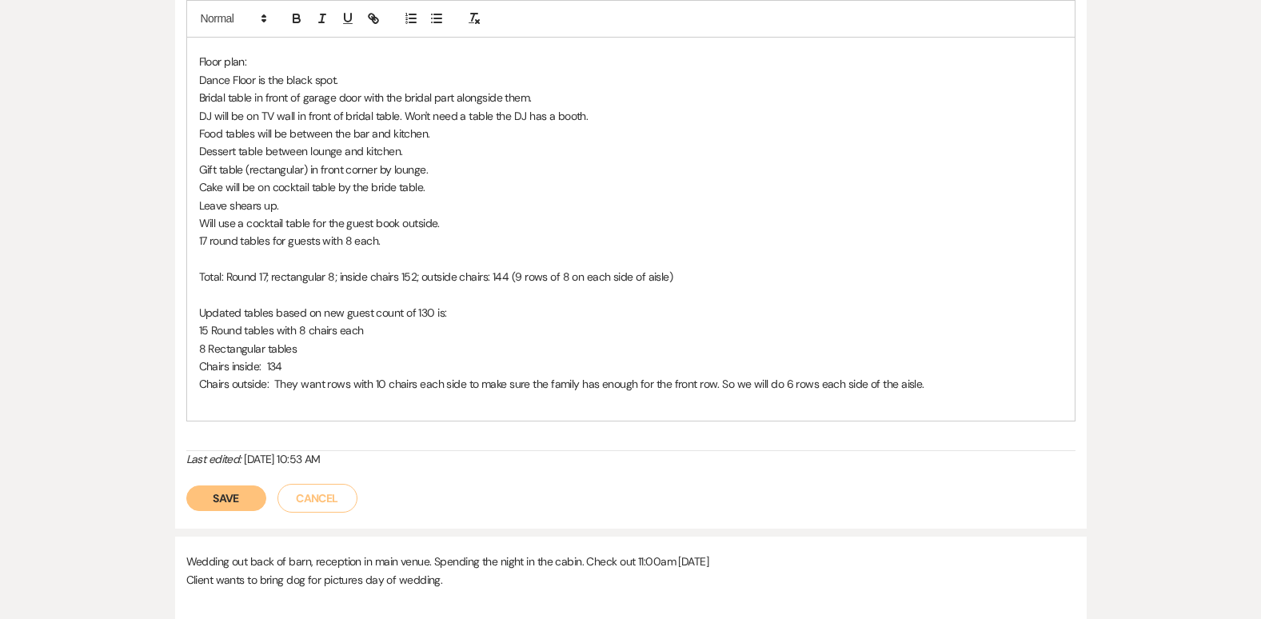
scroll to position [951, 0]
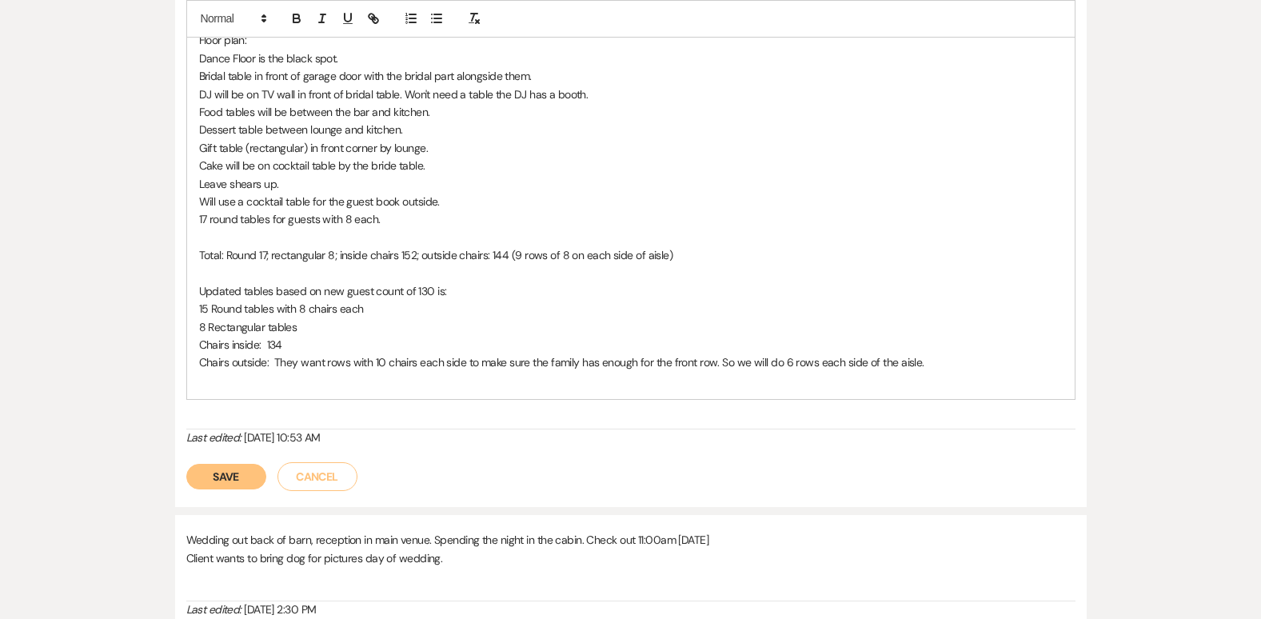
click at [216, 464] on button "Save" at bounding box center [226, 477] width 80 height 26
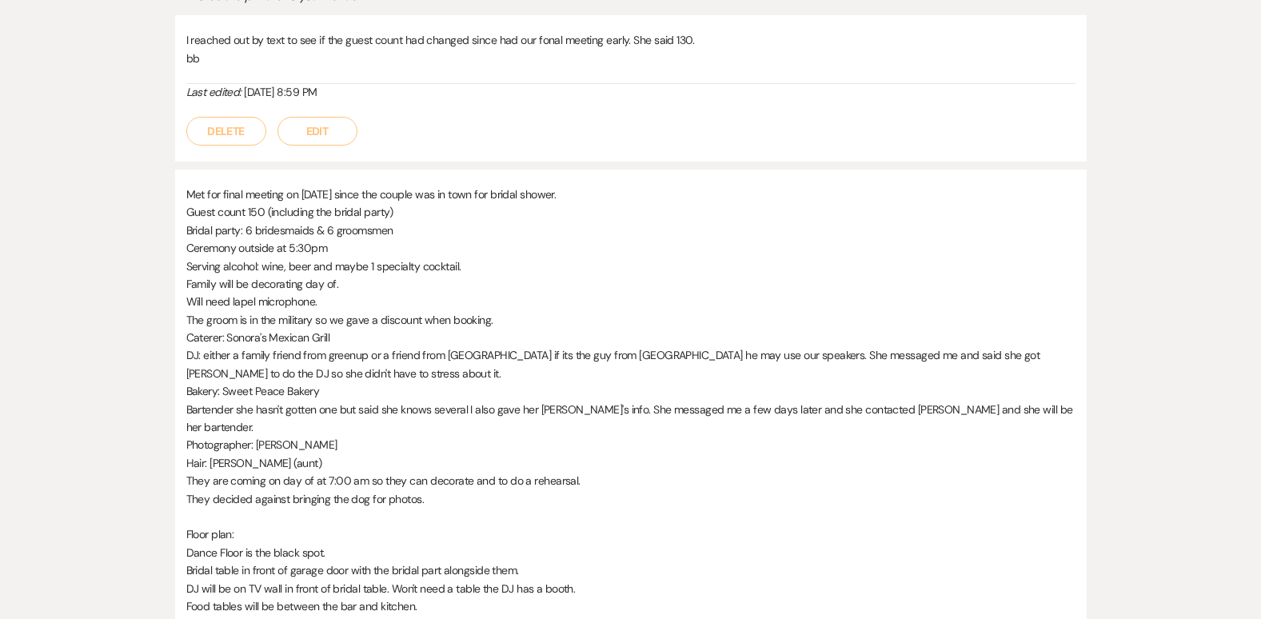
scroll to position [0, 0]
